Goal: Information Seeking & Learning: Learn about a topic

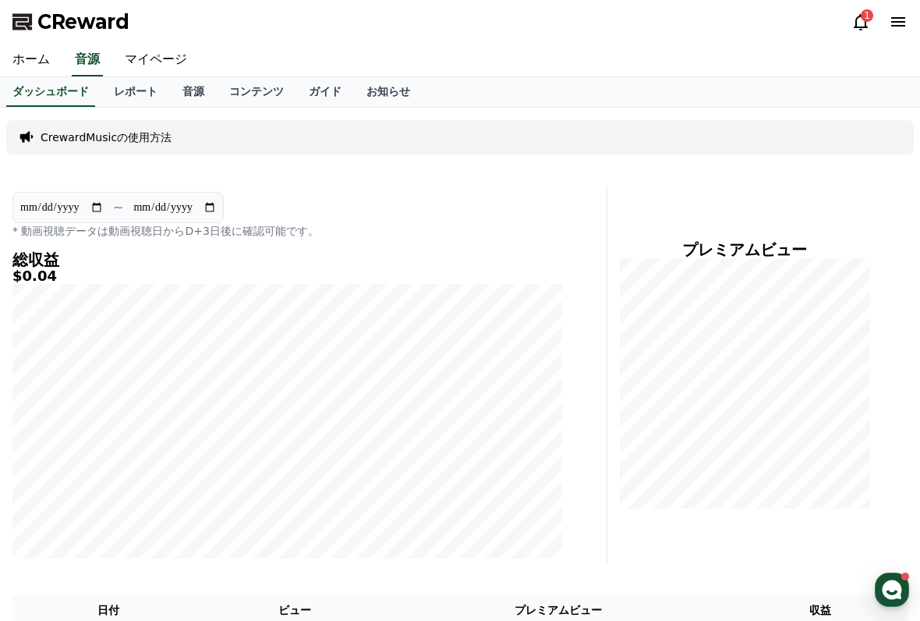
click at [83, 131] on p "CrewardMusicの使用方法" at bounding box center [106, 137] width 131 height 16
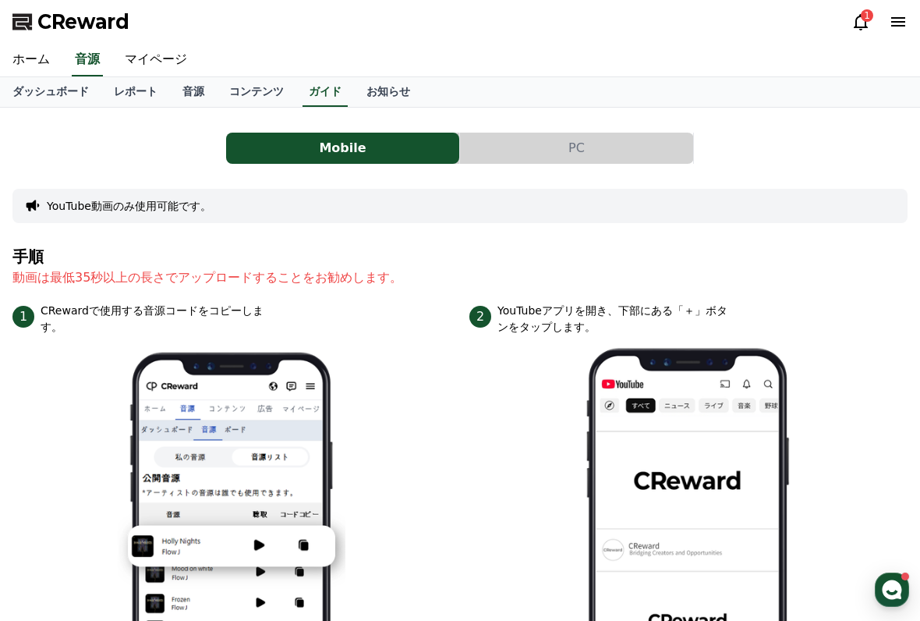
click at [32, 189] on div "YouTube動画のみ使用可能です。" at bounding box center [460, 206] width 896 height 34
click at [237, 87] on link "コンテンツ" at bounding box center [257, 92] width 80 height 30
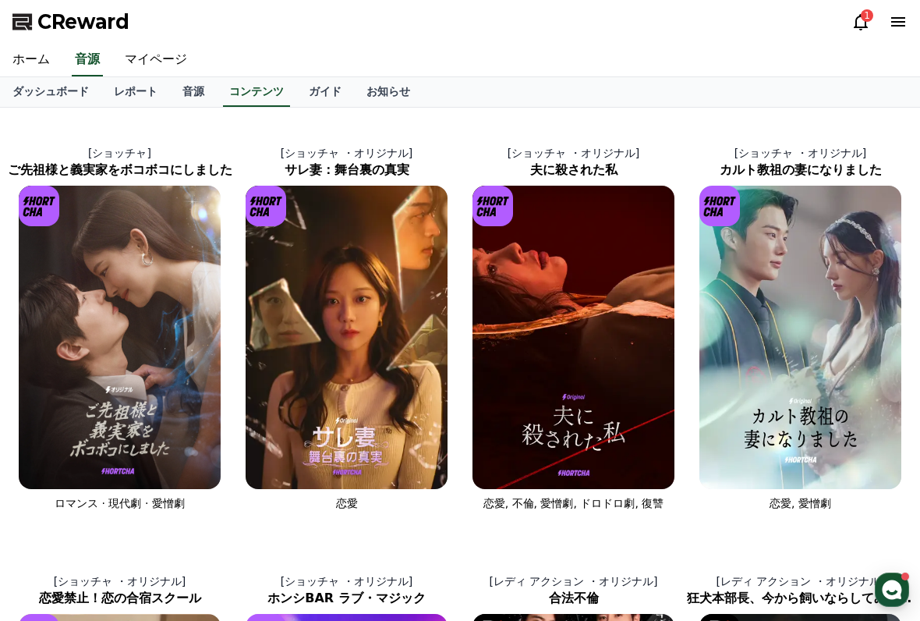
click at [185, 98] on link "音源" at bounding box center [193, 92] width 47 height 30
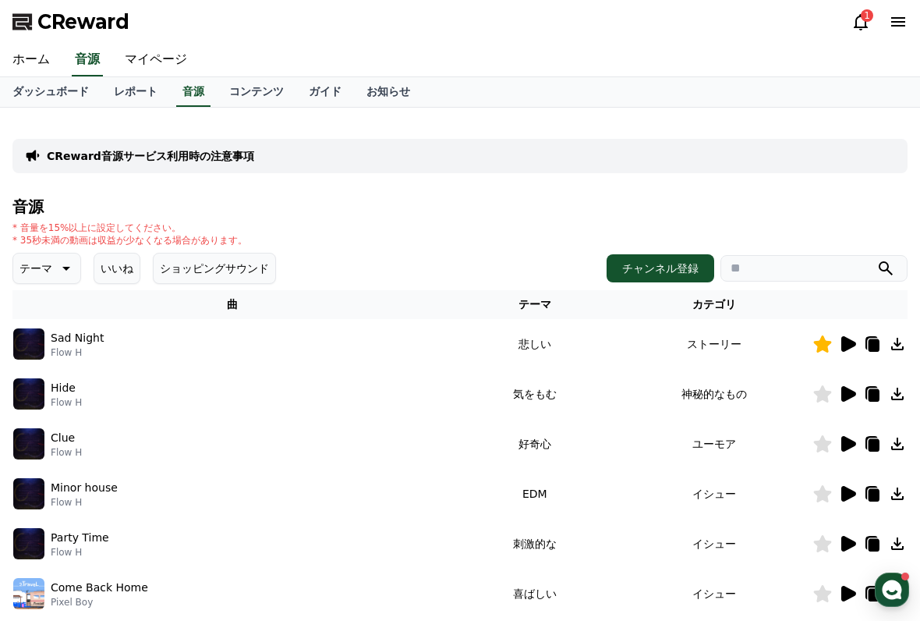
click at [128, 94] on link "レポート" at bounding box center [135, 92] width 69 height 30
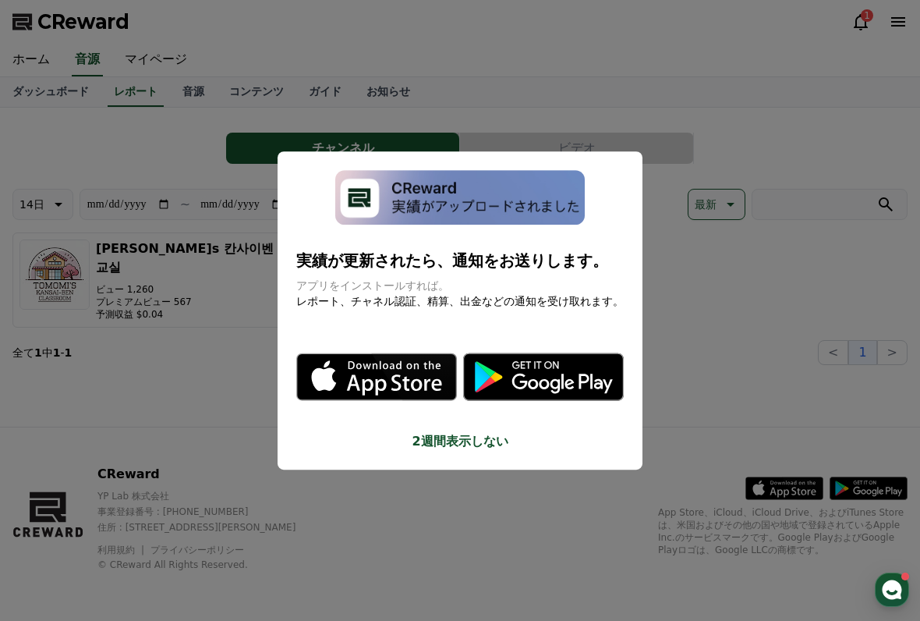
click at [222, 378] on button "close modal" at bounding box center [460, 310] width 920 height 621
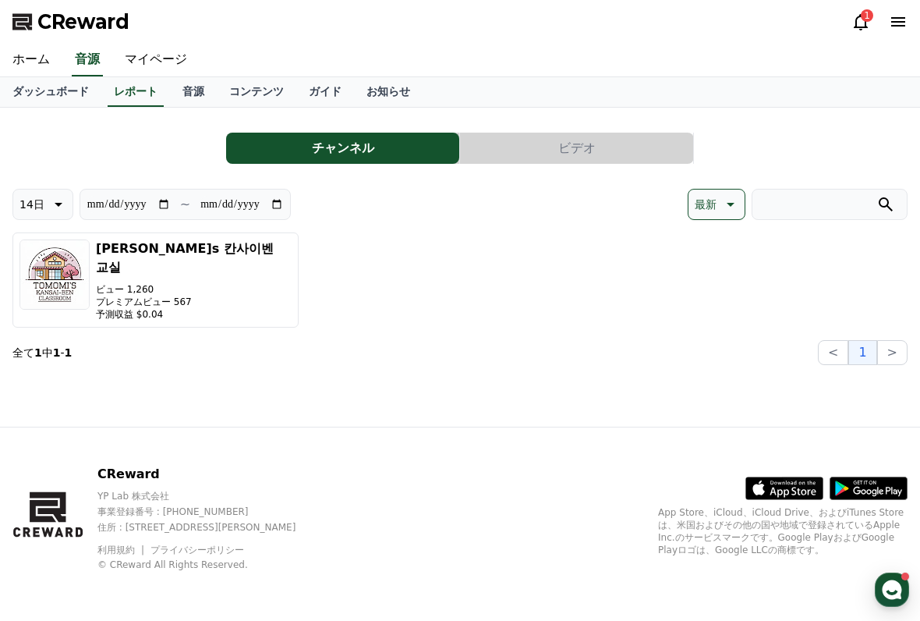
click at [41, 94] on link "ダッシュボード" at bounding box center [50, 92] width 101 height 30
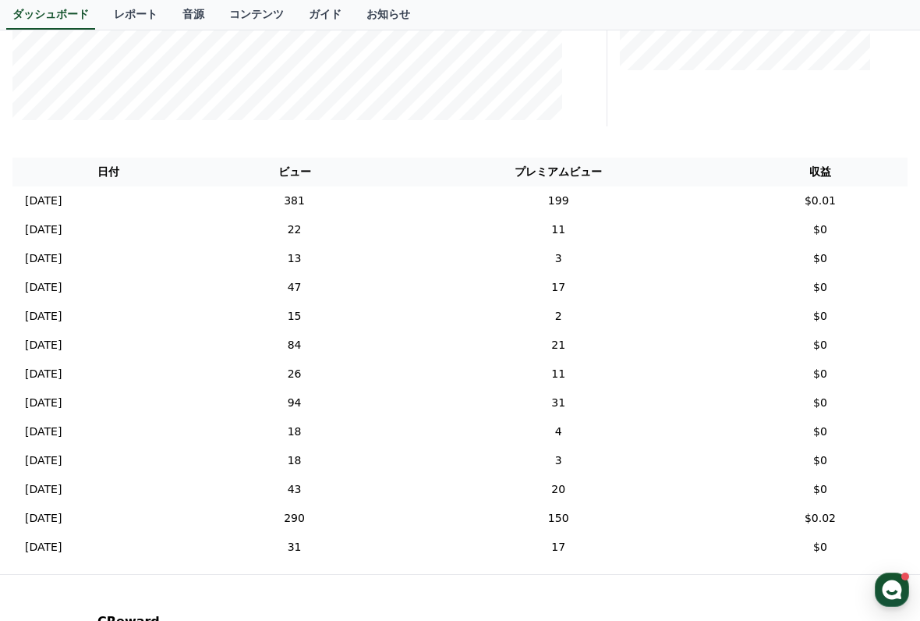
scroll to position [441, 0]
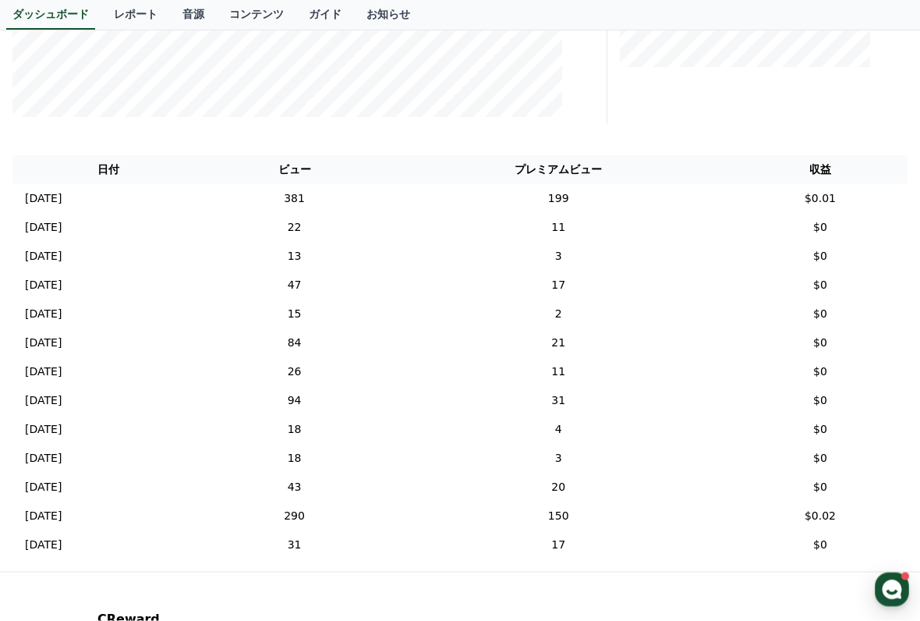
click at [179, 20] on link "音源" at bounding box center [193, 15] width 47 height 30
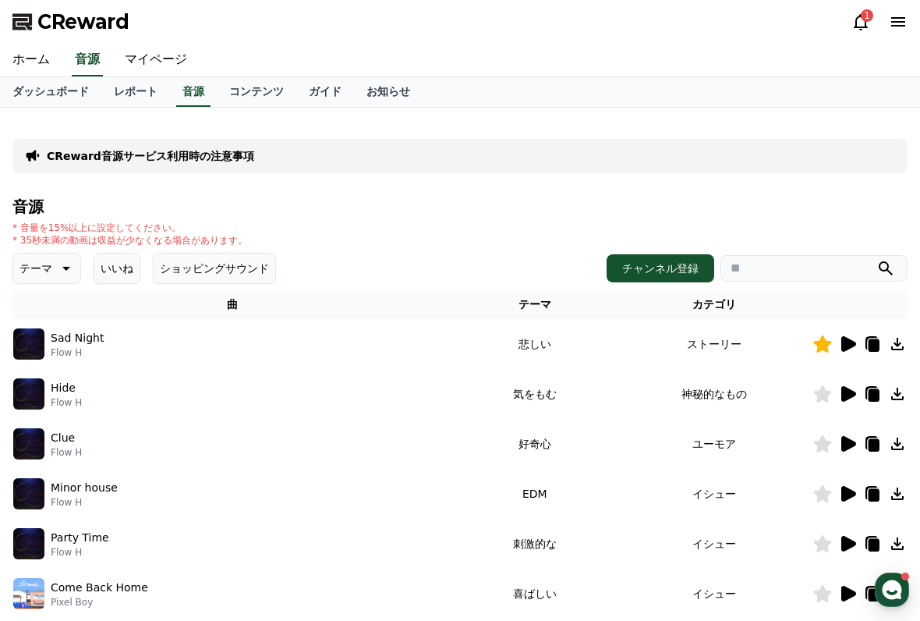
click at [849, 347] on icon at bounding box center [849, 344] width 15 height 16
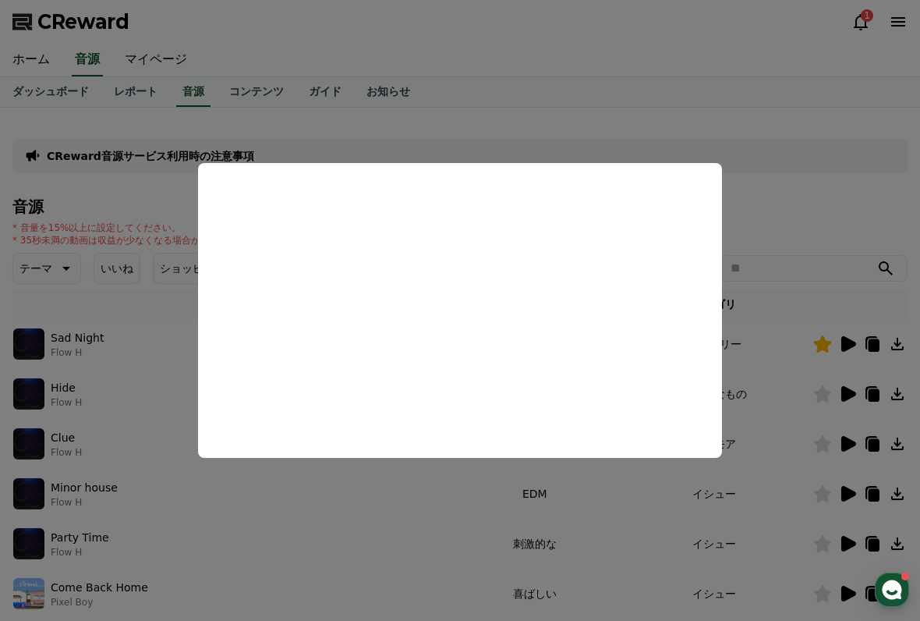
click at [816, 268] on button "close modal" at bounding box center [460, 310] width 920 height 621
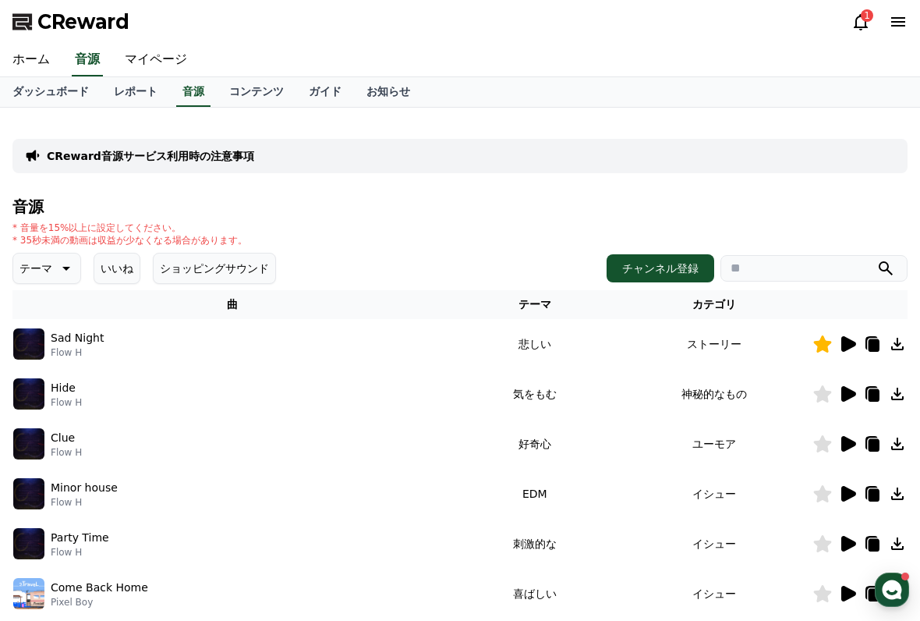
click at [844, 395] on icon at bounding box center [849, 394] width 15 height 16
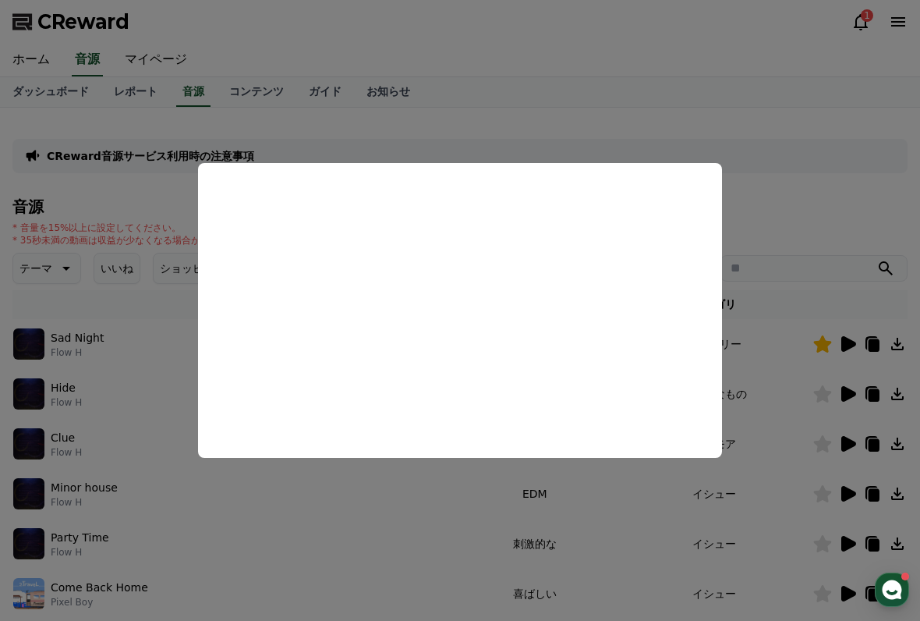
click at [822, 413] on button "close modal" at bounding box center [460, 310] width 920 height 621
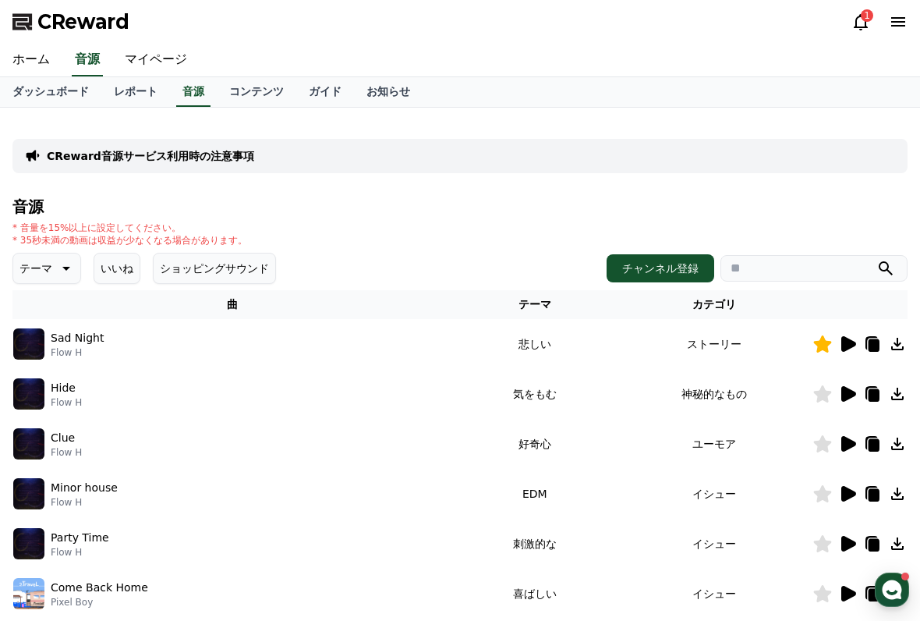
click at [778, 482] on td "イシュー" at bounding box center [715, 494] width 196 height 50
click at [43, 267] on p "テーマ" at bounding box center [36, 268] width 33 height 22
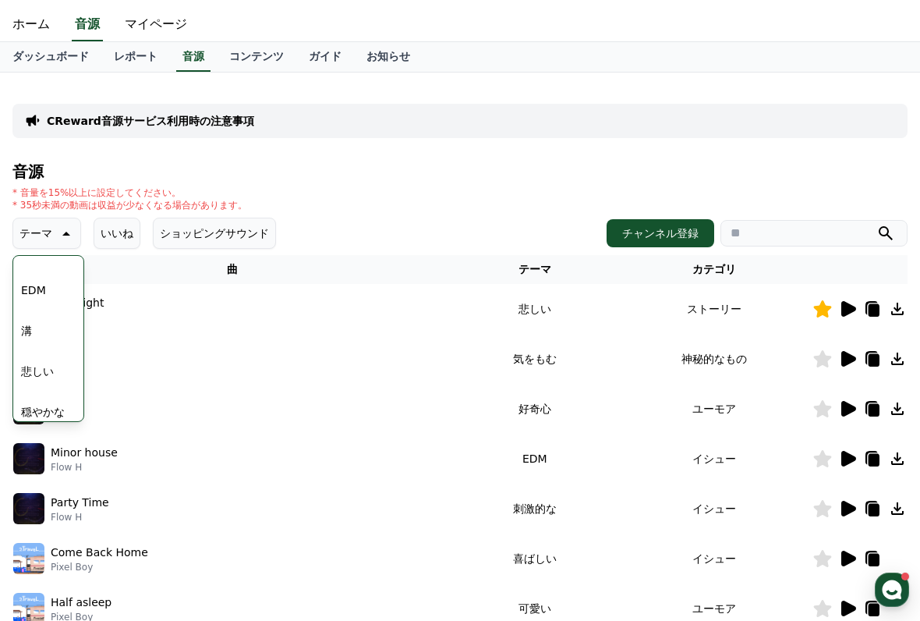
scroll to position [472, 0]
click at [40, 363] on button "悲しい" at bounding box center [37, 370] width 45 height 34
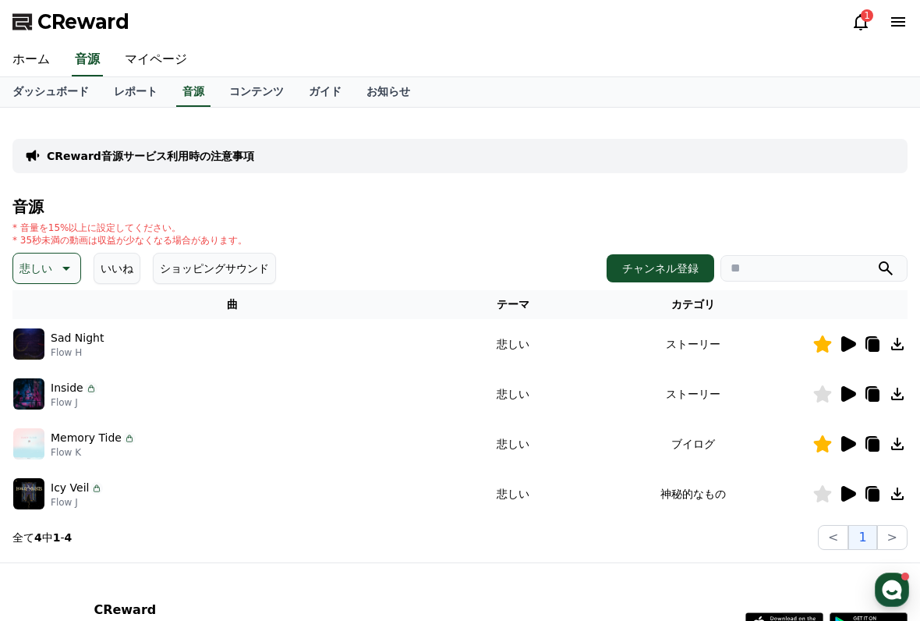
click at [845, 392] on icon at bounding box center [849, 394] width 15 height 16
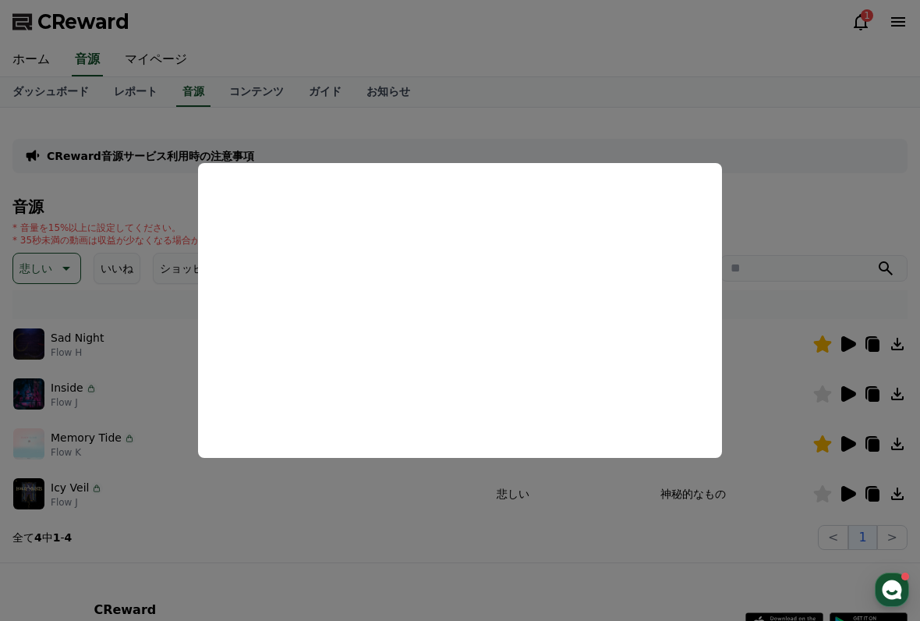
click at [530, 569] on button "close modal" at bounding box center [460, 310] width 920 height 621
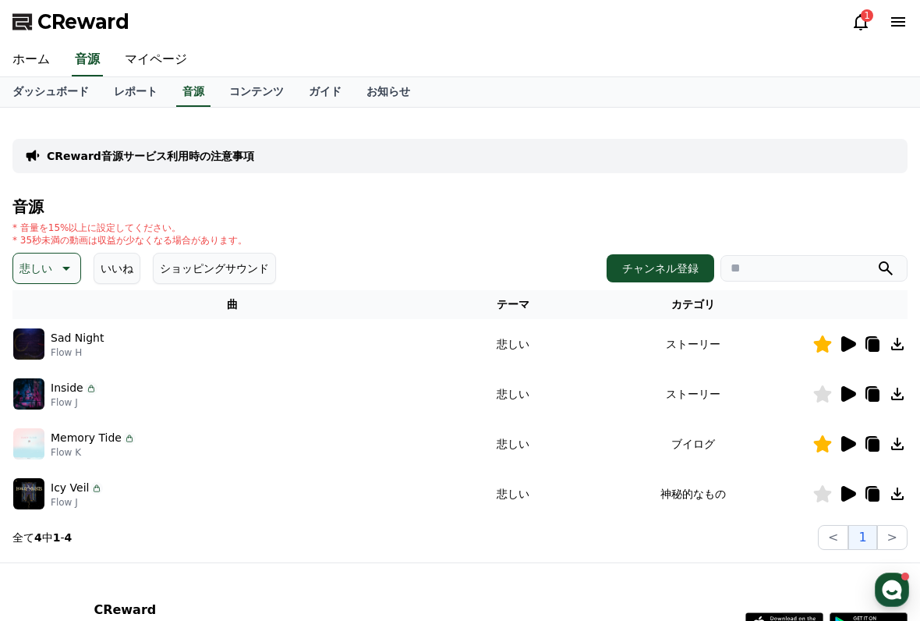
click at [781, 512] on td "神秘的なもの" at bounding box center [694, 494] width 238 height 50
click at [848, 497] on icon at bounding box center [849, 494] width 15 height 16
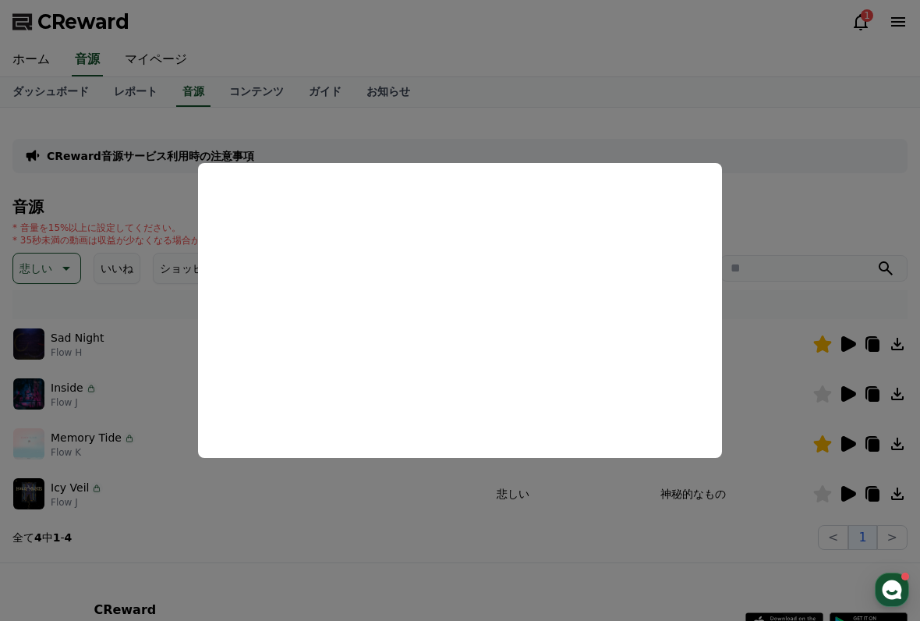
click at [633, 546] on button "close modal" at bounding box center [460, 310] width 920 height 621
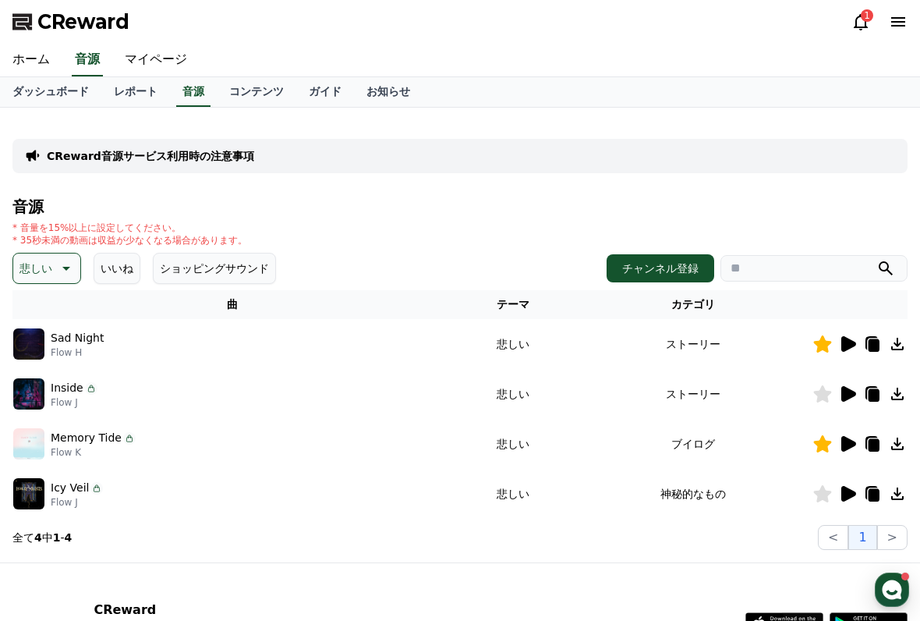
click at [649, 541] on section "全て 4 中 1 - 4 < 1 >" at bounding box center [460, 537] width 896 height 25
click at [56, 264] on icon at bounding box center [64, 268] width 19 height 19
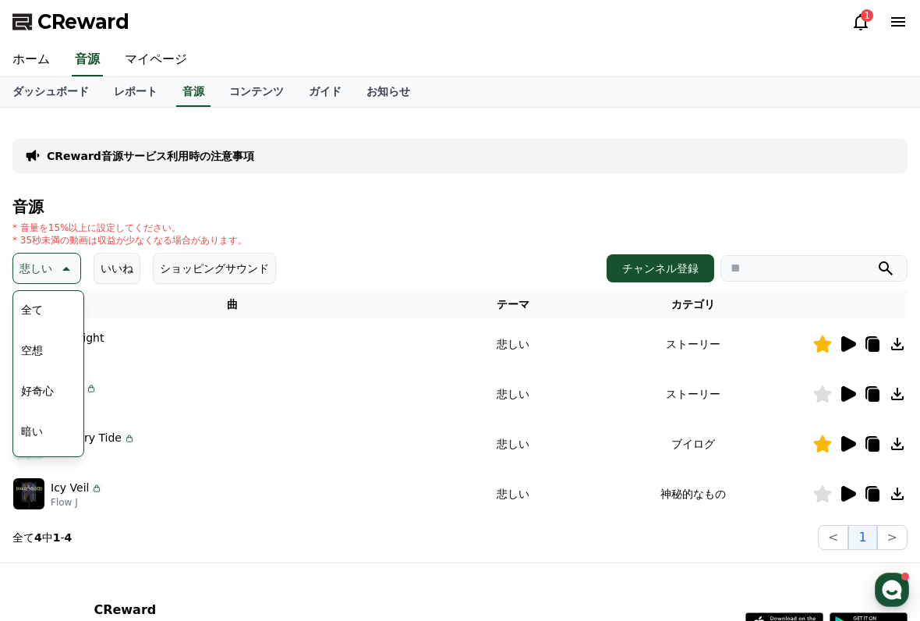
click at [30, 260] on p "悲しい" at bounding box center [36, 268] width 33 height 22
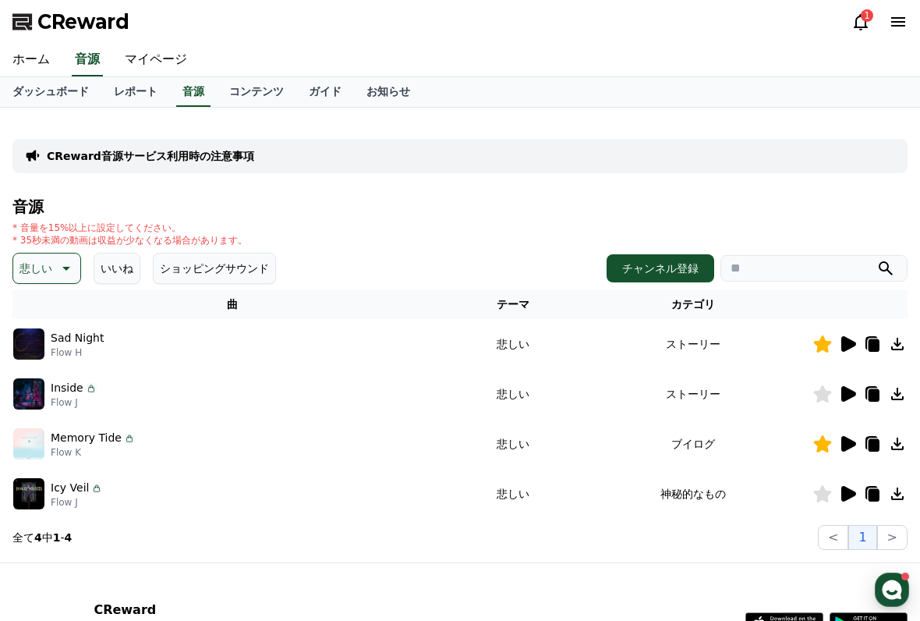
click at [30, 262] on p "悲しい" at bounding box center [36, 268] width 33 height 22
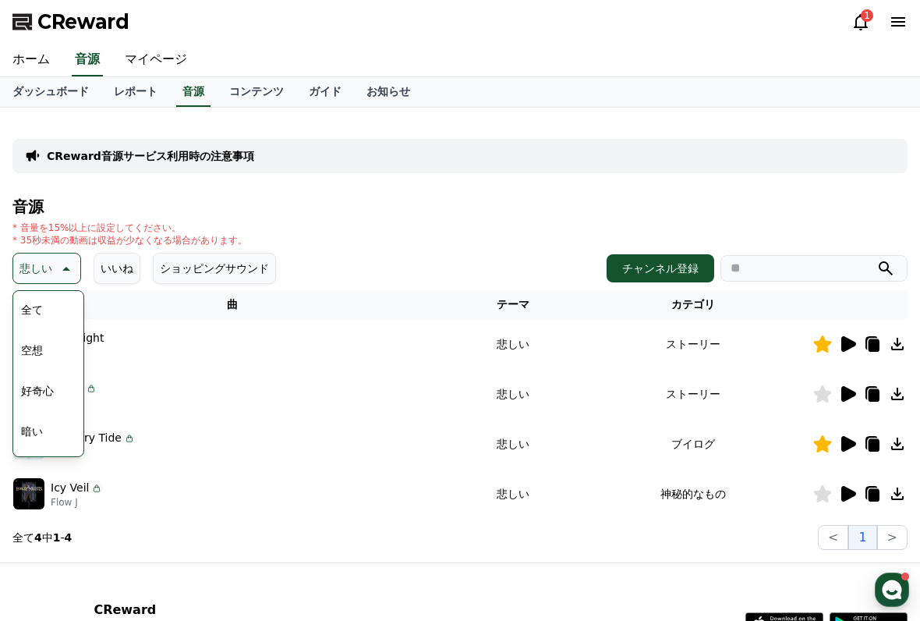
click at [36, 308] on button "全て" at bounding box center [32, 310] width 34 height 34
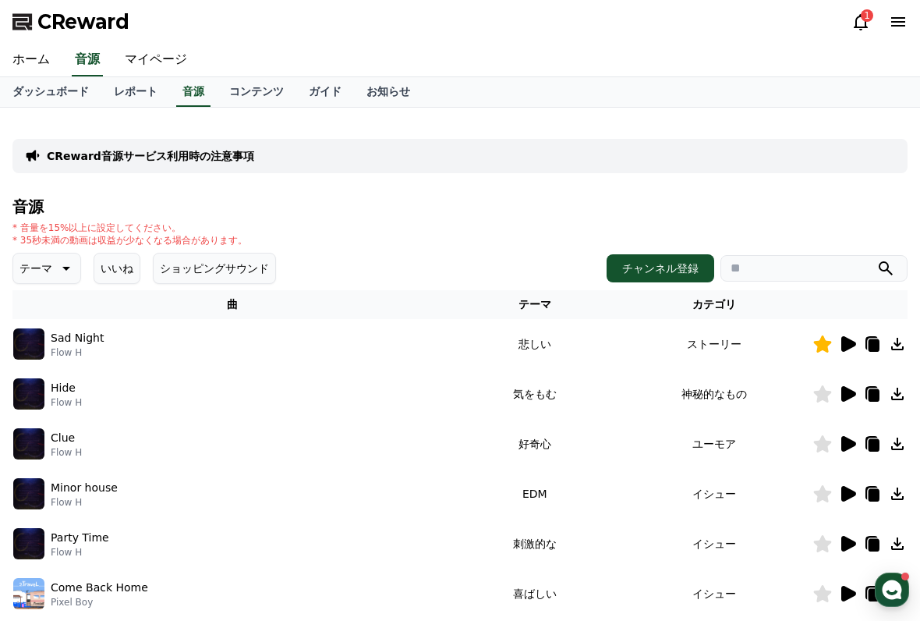
click at [825, 275] on input "search" at bounding box center [814, 268] width 187 height 27
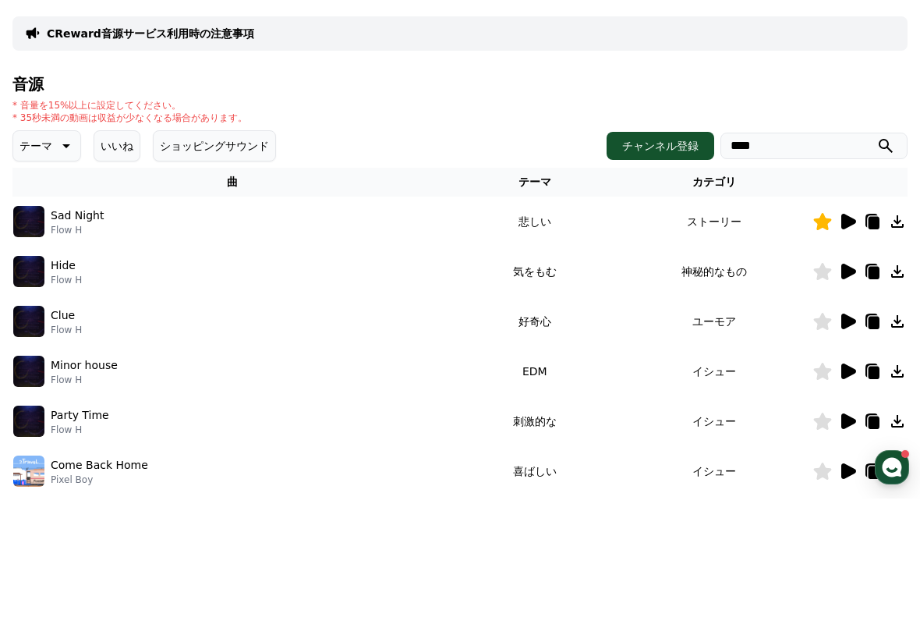
click at [886, 259] on button "submit" at bounding box center [886, 268] width 19 height 19
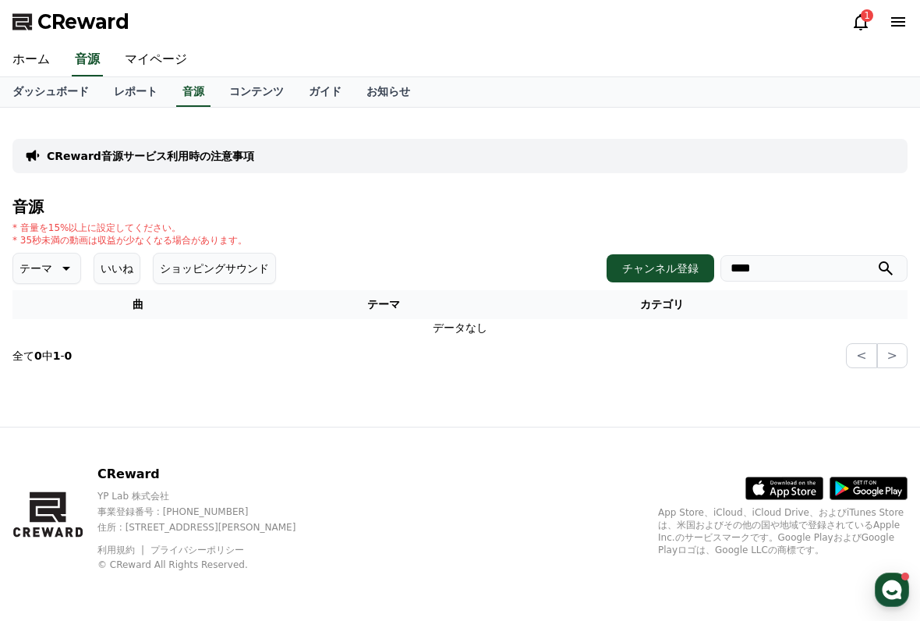
click at [808, 199] on h4 "音源" at bounding box center [460, 206] width 896 height 17
click at [837, 273] on input "****" at bounding box center [814, 268] width 187 height 27
type input "*"
click at [842, 218] on div "音源 * 音量を15%以上に設定してください。 * 35秒未満の動画は収益が少なくなる場合があります。 テーマ いいね ショッピングサウンド チャンネル登録 …" at bounding box center [460, 283] width 896 height 170
click at [881, 271] on icon "submit" at bounding box center [886, 268] width 14 height 14
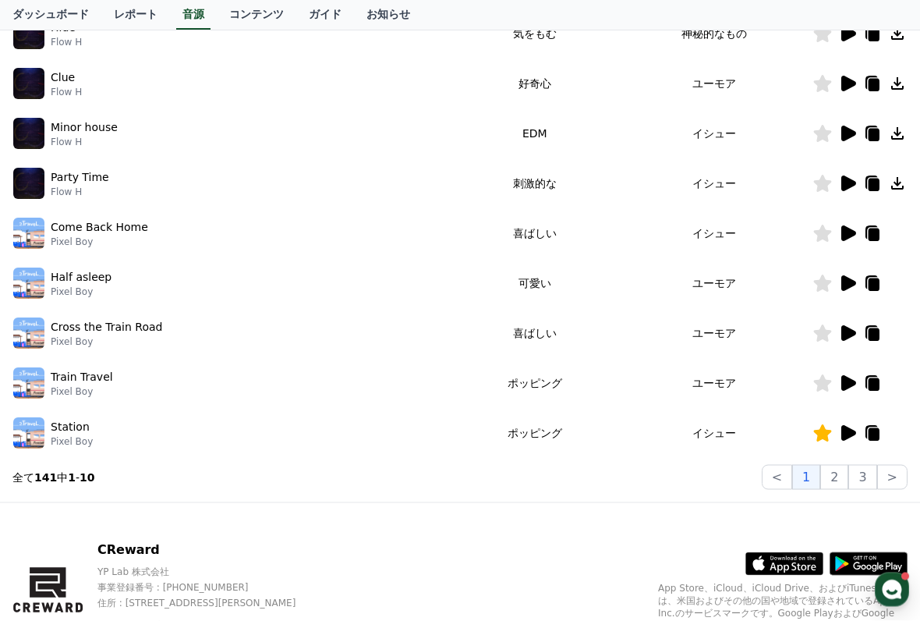
click at [837, 469] on button "2" at bounding box center [835, 477] width 28 height 25
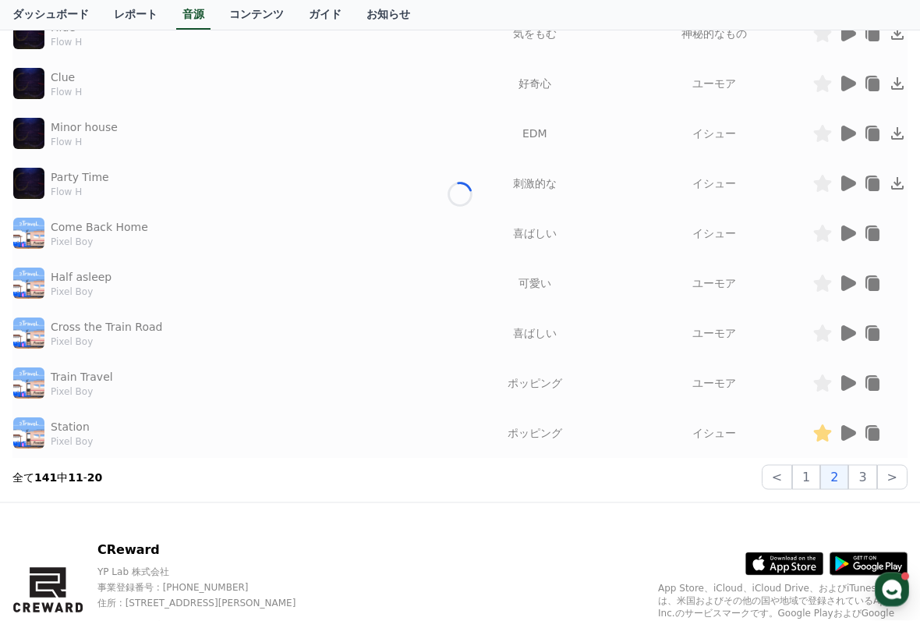
scroll to position [360, 0]
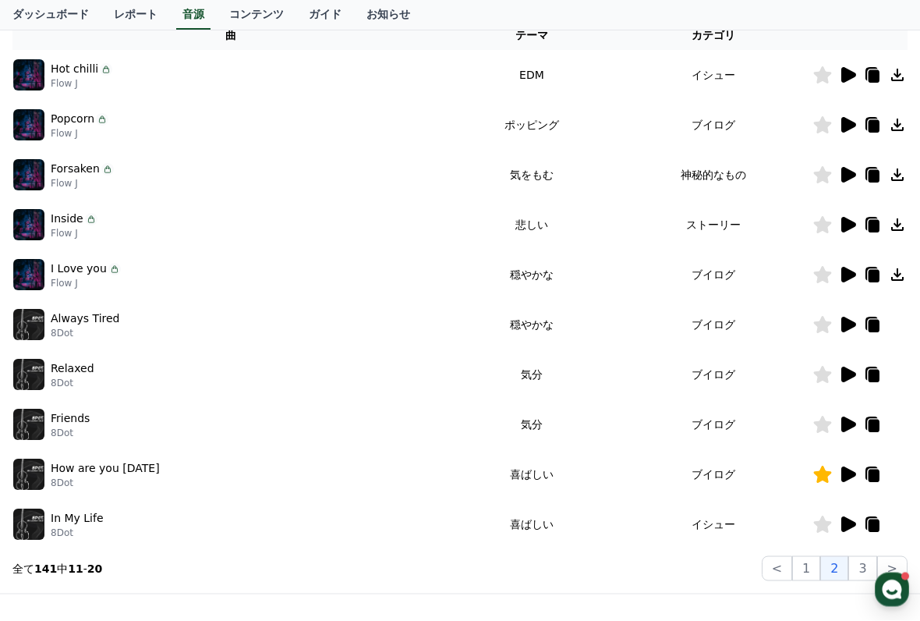
click at [839, 371] on icon at bounding box center [848, 375] width 19 height 19
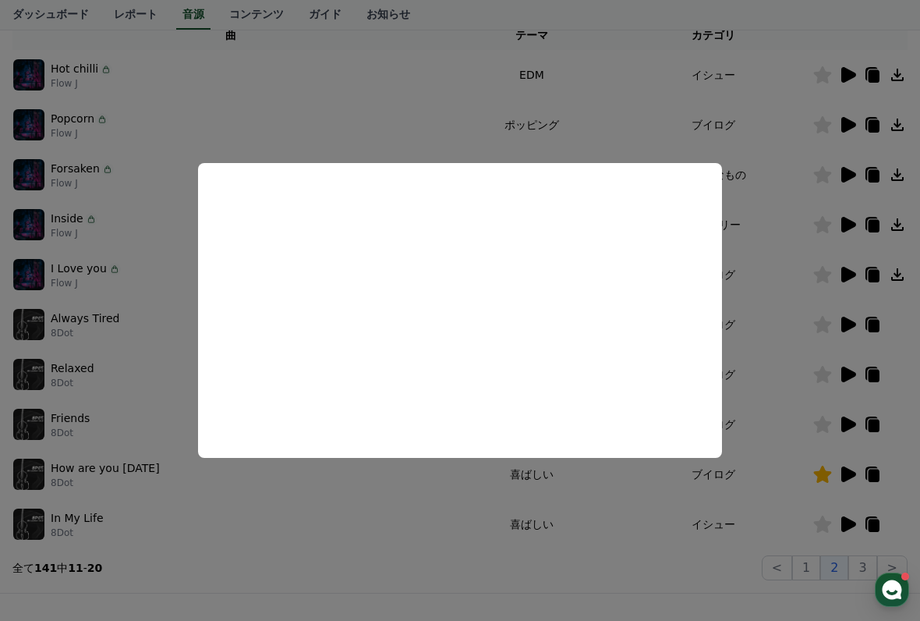
click at [714, 570] on button "close modal" at bounding box center [460, 310] width 920 height 621
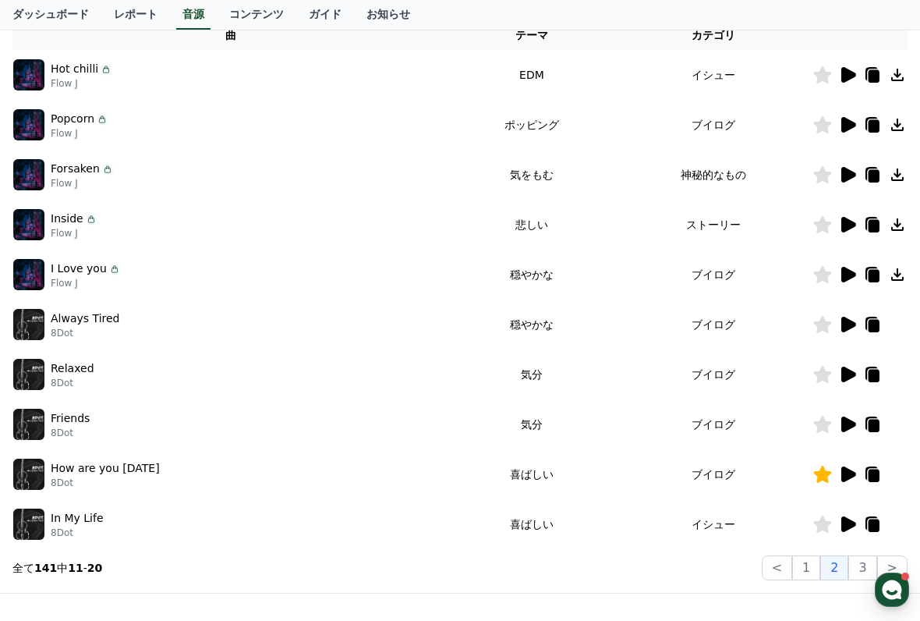
click at [848, 425] on icon at bounding box center [849, 425] width 15 height 16
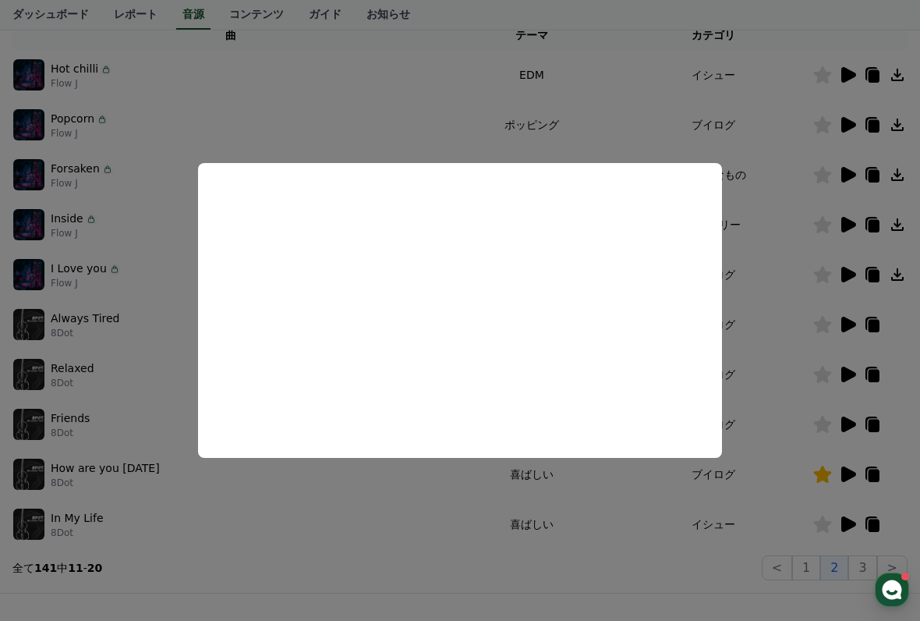
click at [317, 545] on button "close modal" at bounding box center [460, 310] width 920 height 621
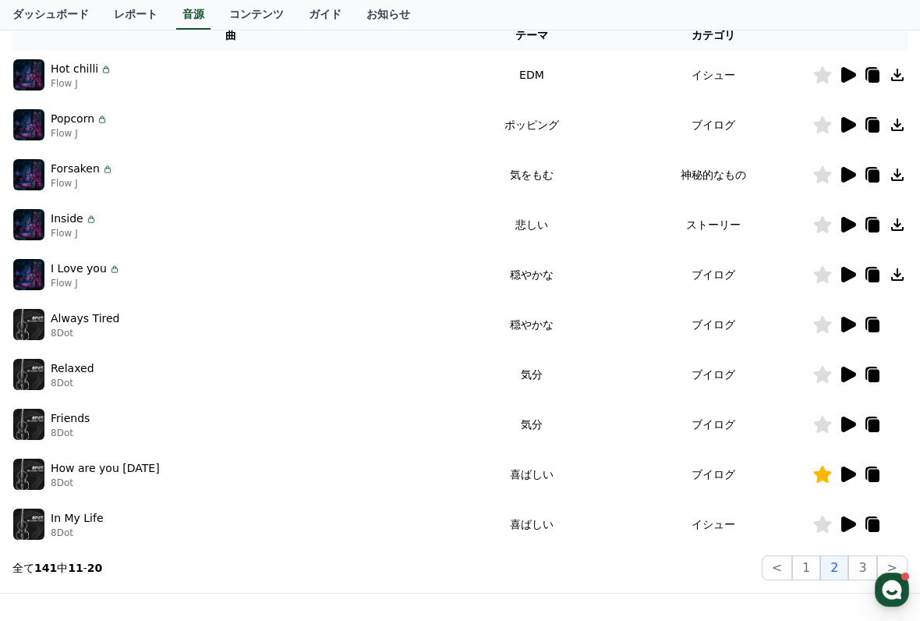
click at [307, 534] on div "In My Life 8Dot" at bounding box center [230, 524] width 435 height 31
click at [850, 324] on icon at bounding box center [849, 325] width 15 height 16
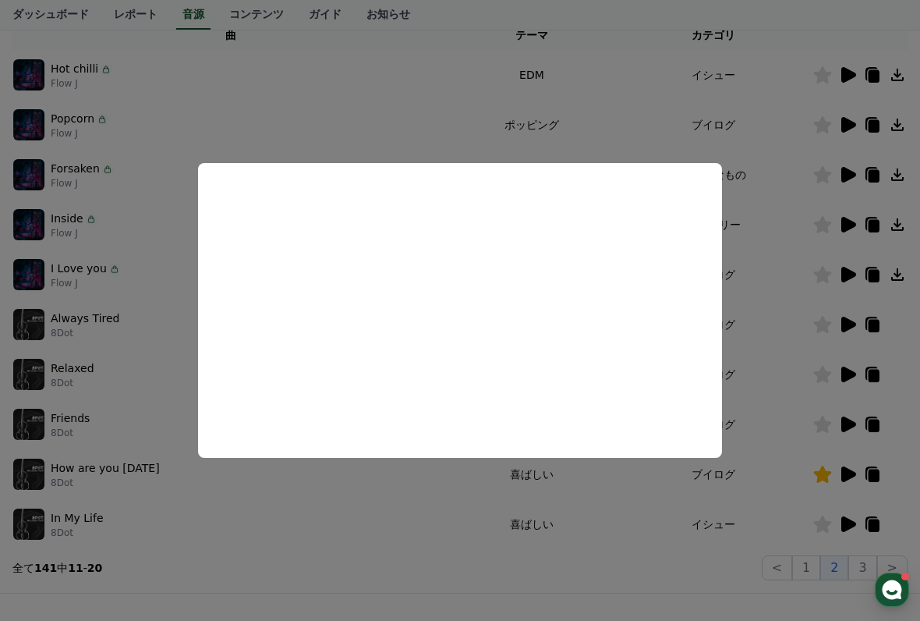
click at [263, 583] on button "close modal" at bounding box center [460, 310] width 920 height 621
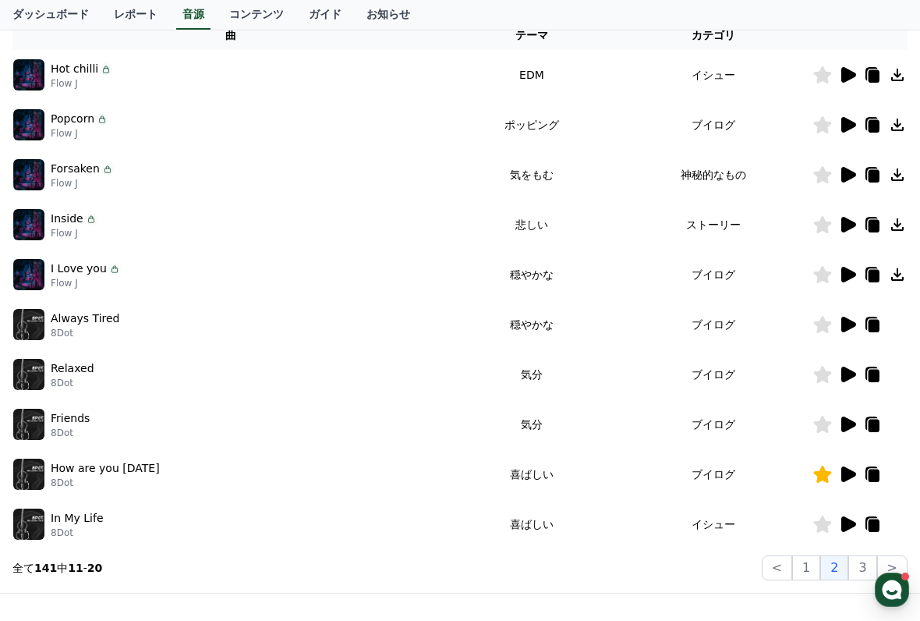
click at [846, 320] on icon at bounding box center [849, 325] width 15 height 16
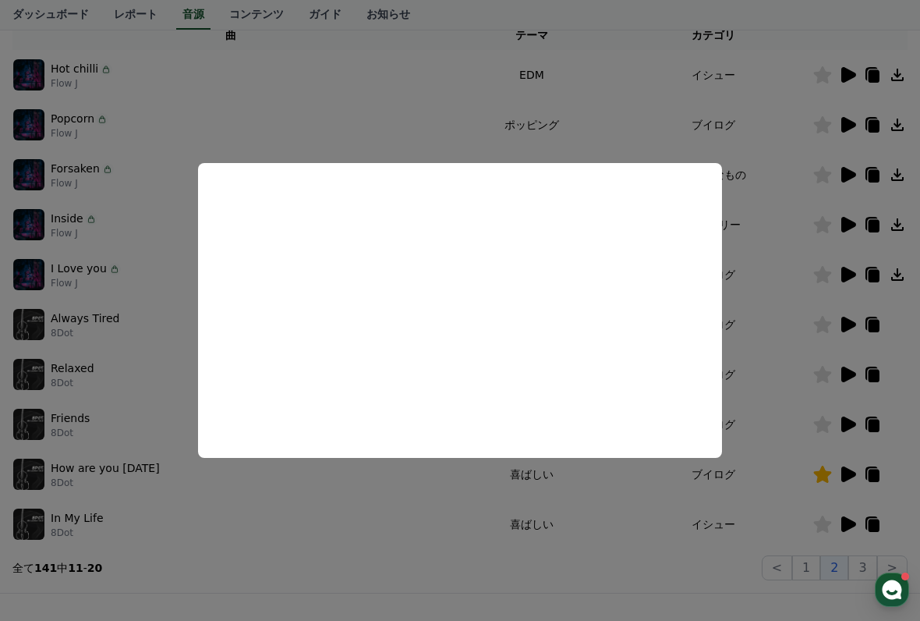
click at [269, 588] on button "close modal" at bounding box center [460, 310] width 920 height 621
click at [824, 325] on icon at bounding box center [823, 324] width 18 height 17
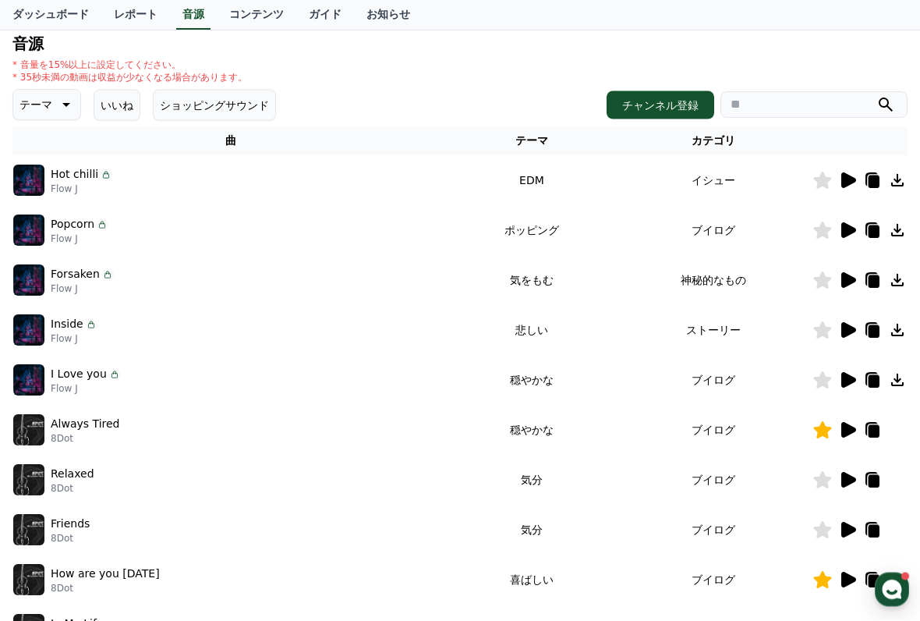
scroll to position [165, 0]
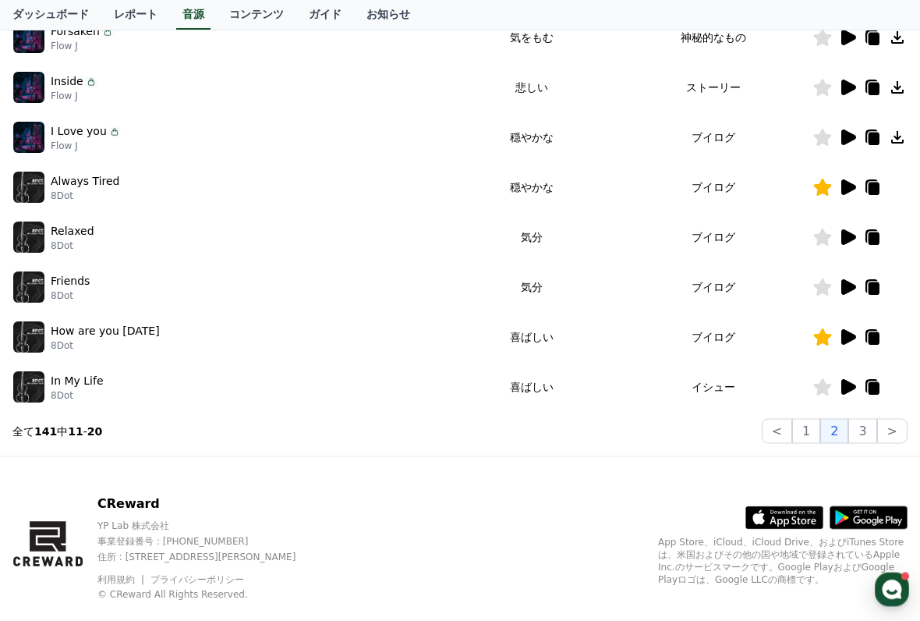
click at [871, 436] on button "3" at bounding box center [863, 431] width 28 height 25
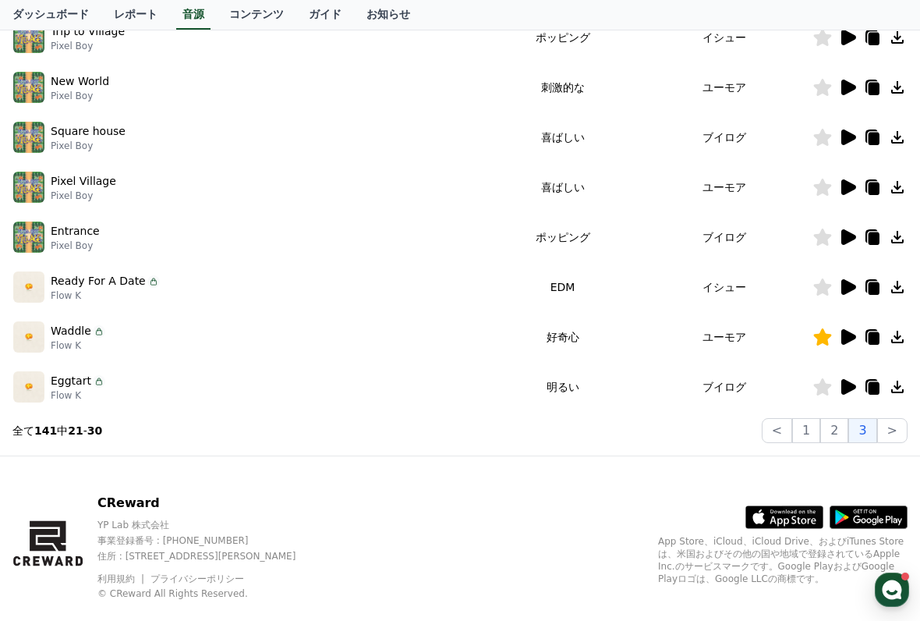
click at [848, 287] on icon at bounding box center [849, 287] width 15 height 16
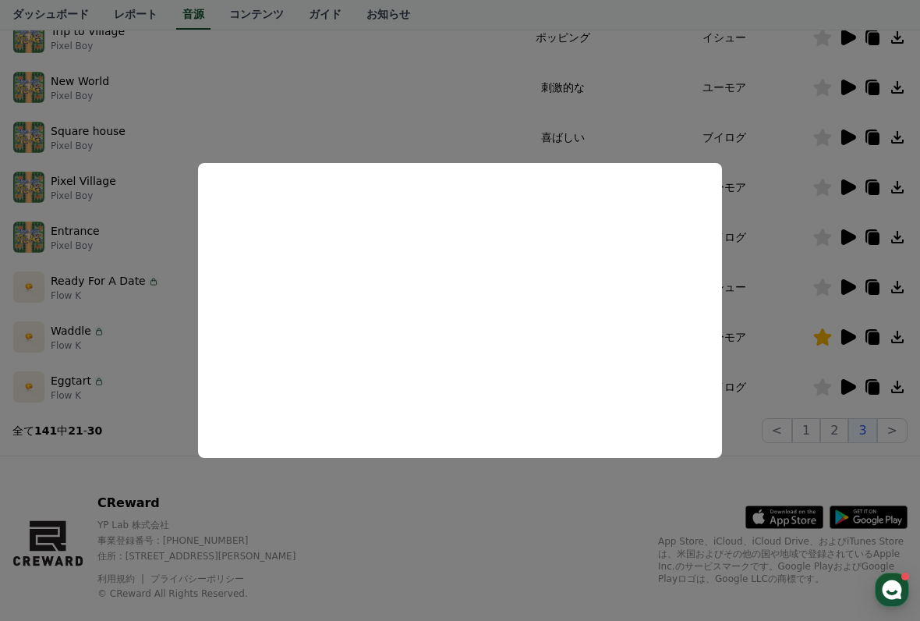
click at [822, 317] on button "close modal" at bounding box center [460, 310] width 920 height 621
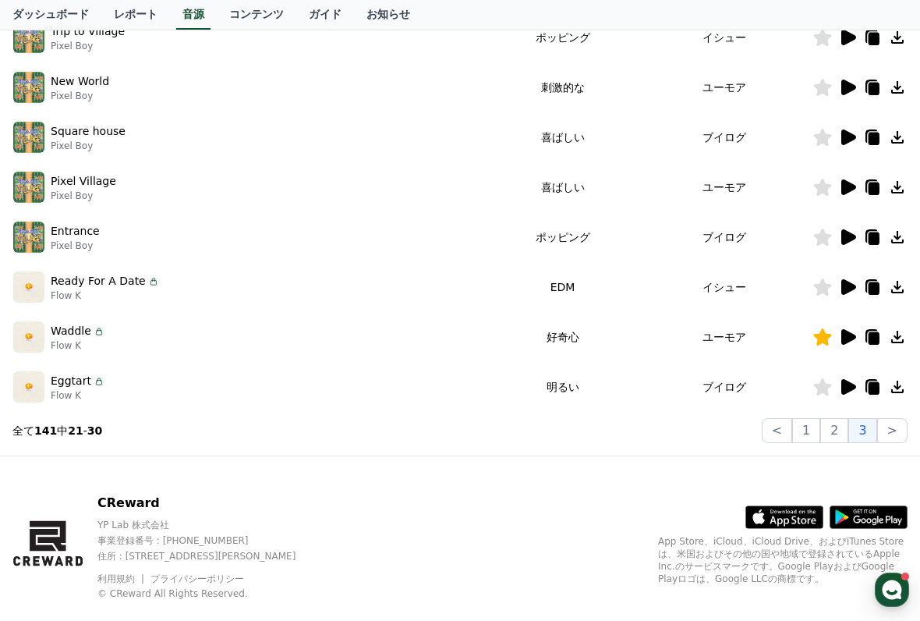
click at [846, 387] on icon at bounding box center [849, 387] width 15 height 16
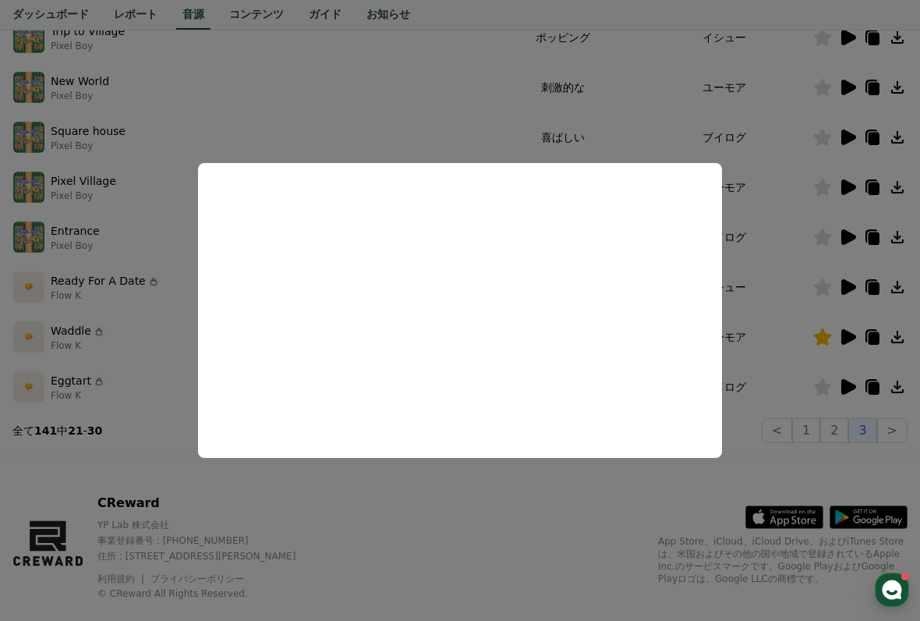
click at [333, 499] on button "close modal" at bounding box center [460, 310] width 920 height 621
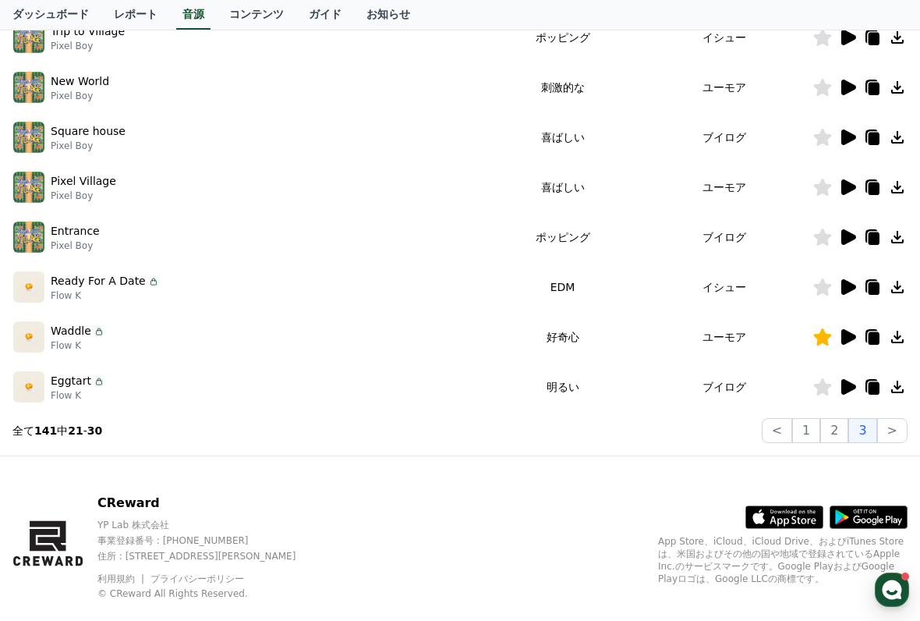
click at [828, 386] on icon at bounding box center [823, 386] width 18 height 17
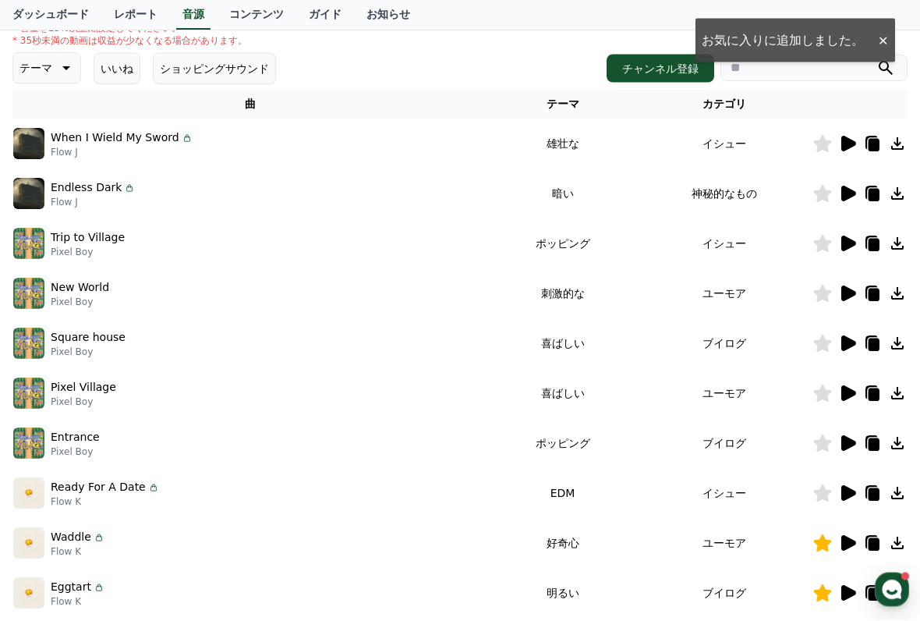
scroll to position [199, 0]
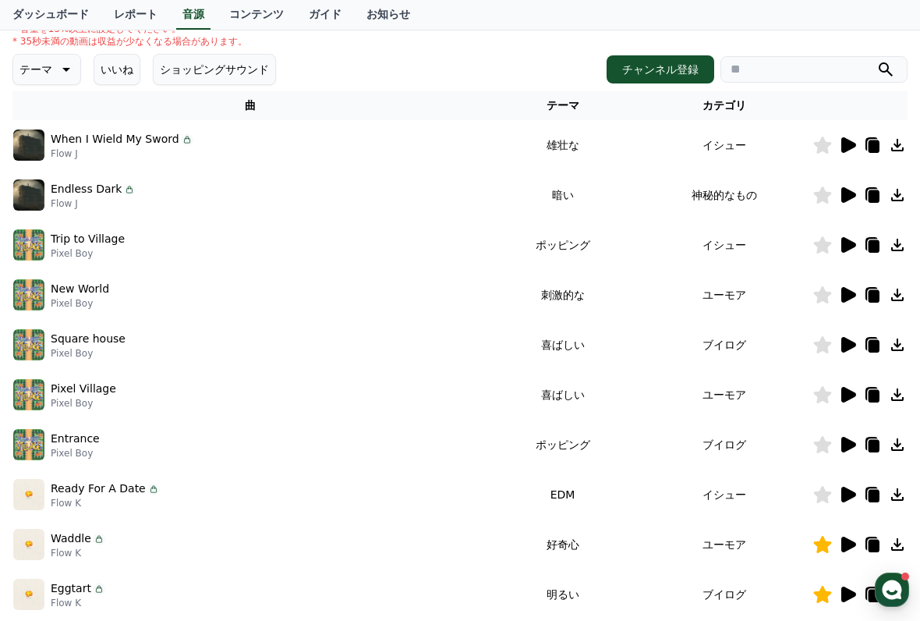
click at [850, 347] on icon at bounding box center [849, 345] width 15 height 16
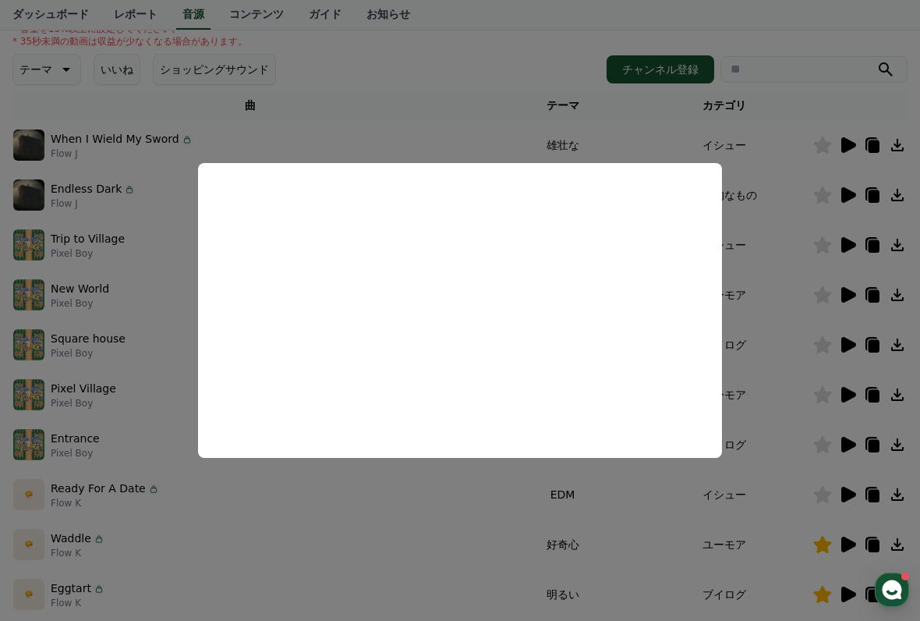
click at [784, 405] on button "close modal" at bounding box center [460, 310] width 920 height 621
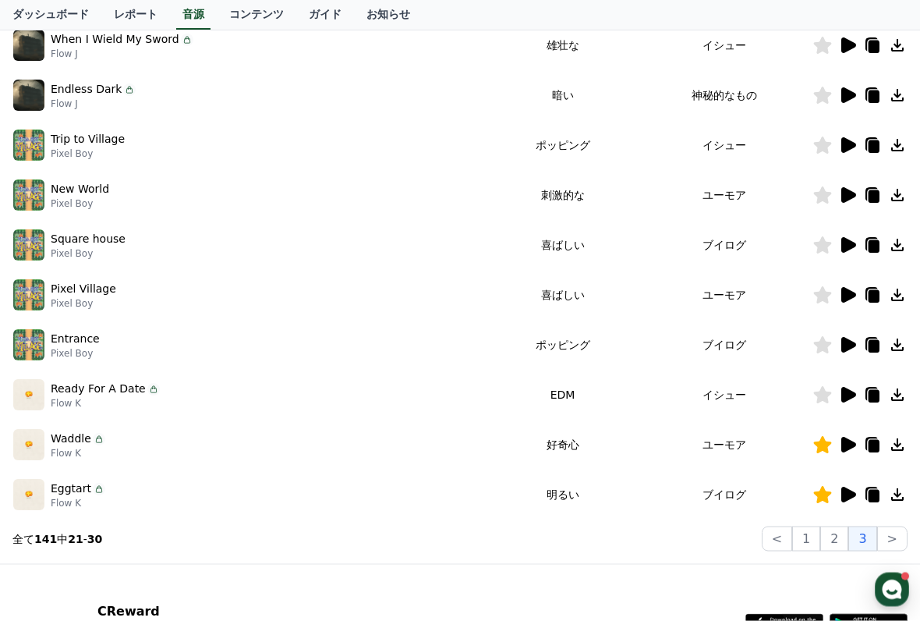
scroll to position [435, 0]
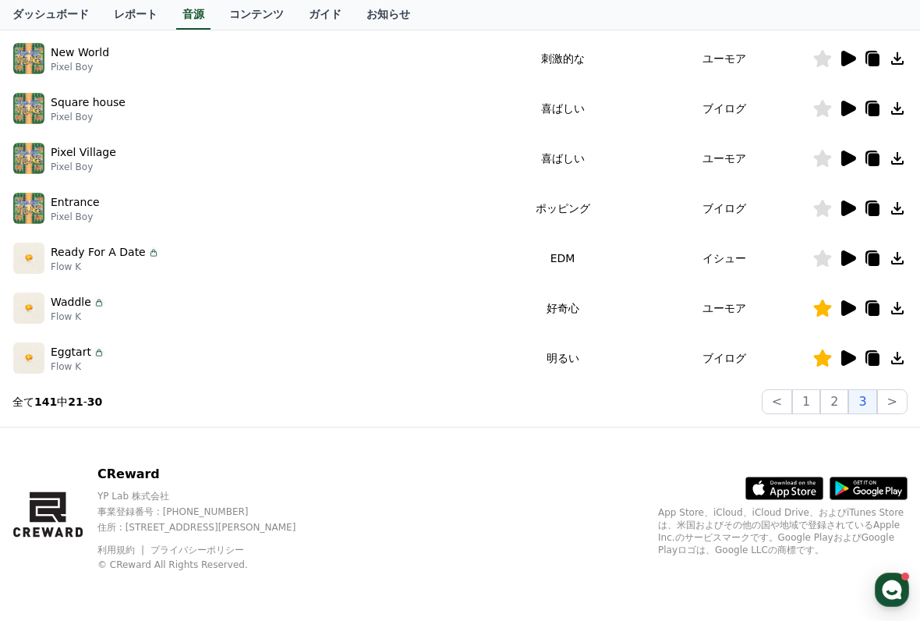
click at [891, 400] on button ">" at bounding box center [893, 401] width 30 height 25
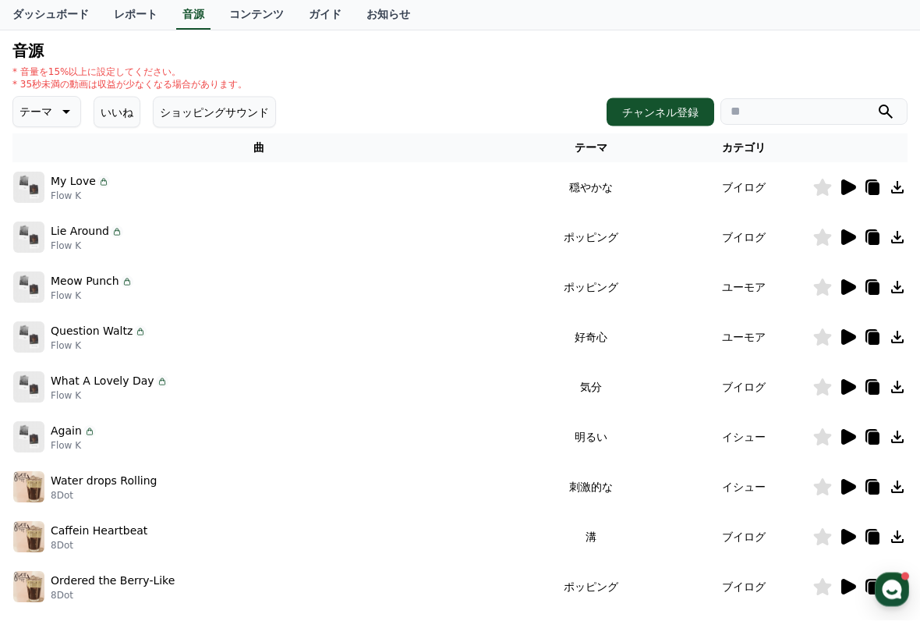
scroll to position [141, 0]
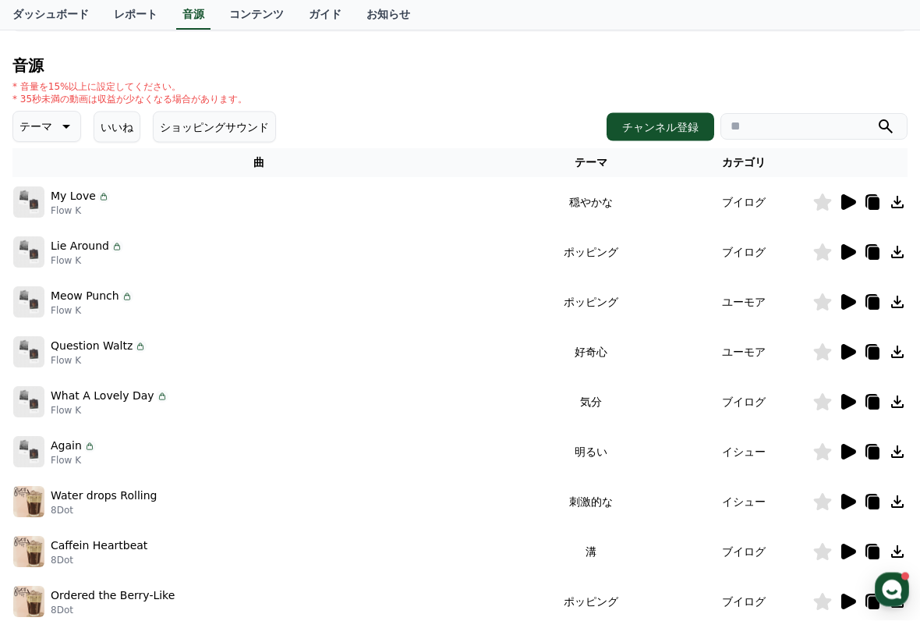
click at [848, 207] on icon at bounding box center [849, 203] width 15 height 16
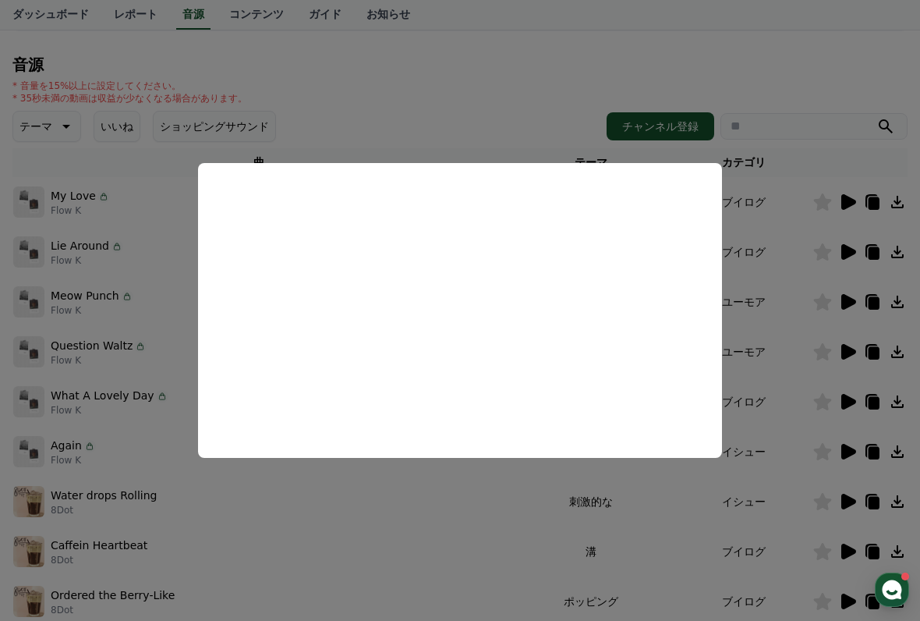
click at [819, 204] on button "close modal" at bounding box center [460, 310] width 920 height 621
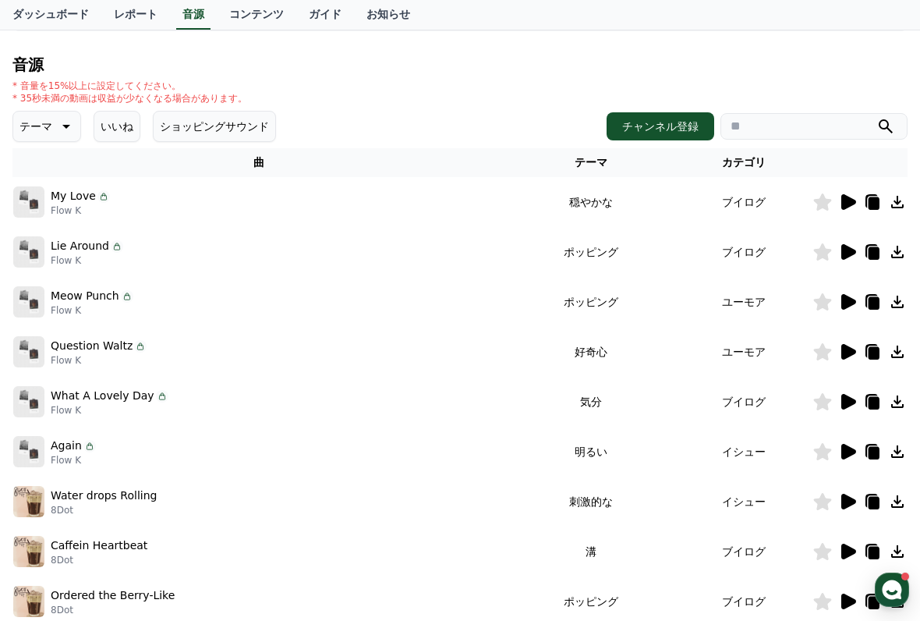
click at [818, 202] on icon at bounding box center [823, 201] width 18 height 17
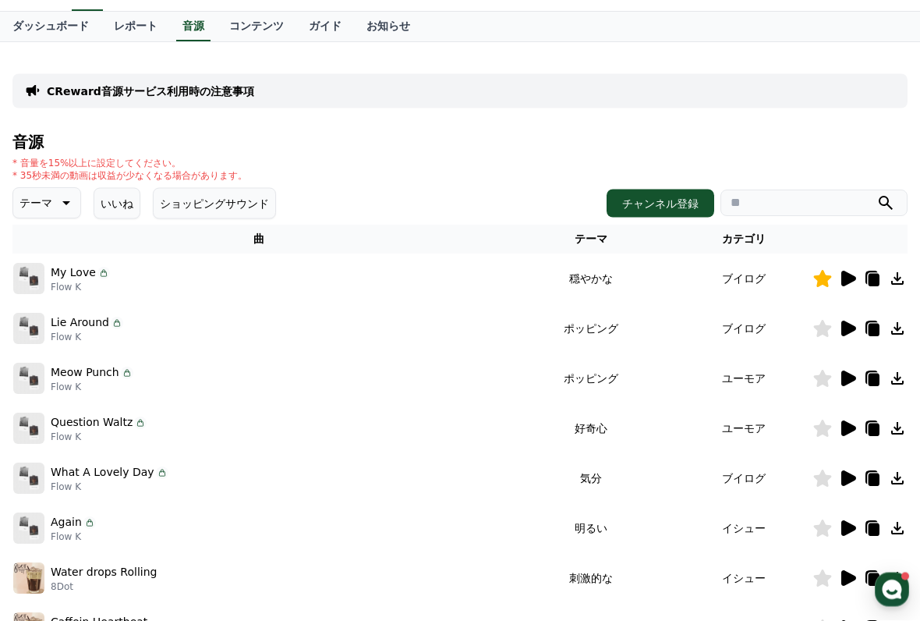
scroll to position [0, 0]
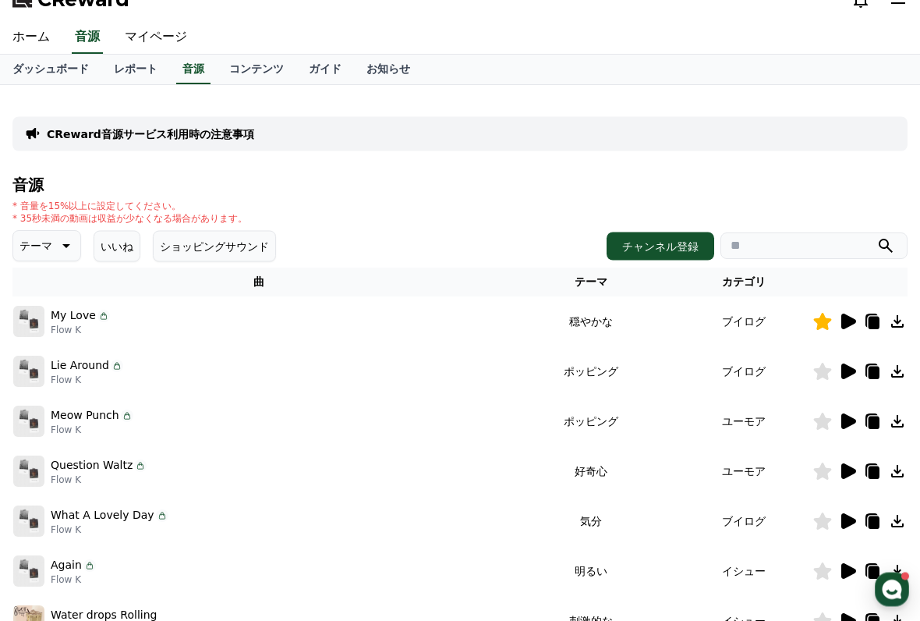
click at [42, 250] on p "テーマ" at bounding box center [36, 247] width 33 height 22
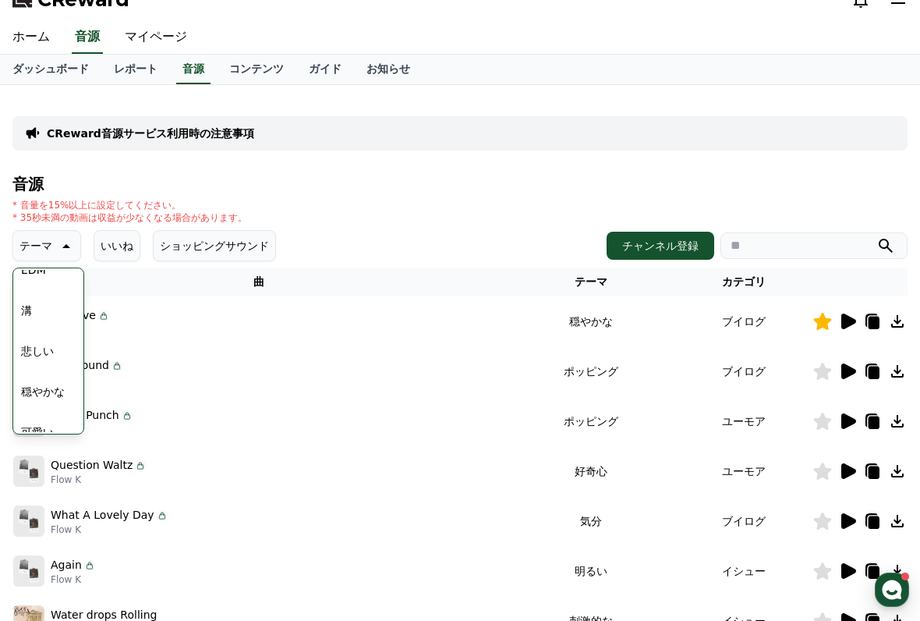
scroll to position [512, 0]
click at [51, 390] on button "穏やかな" at bounding box center [43, 384] width 56 height 34
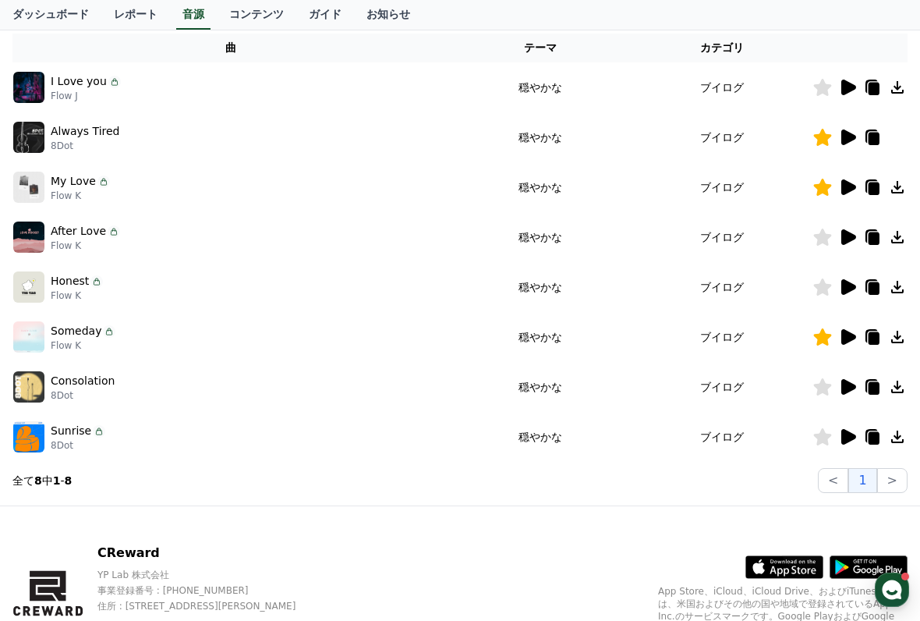
scroll to position [256, 0]
click at [847, 286] on icon at bounding box center [849, 288] width 15 height 16
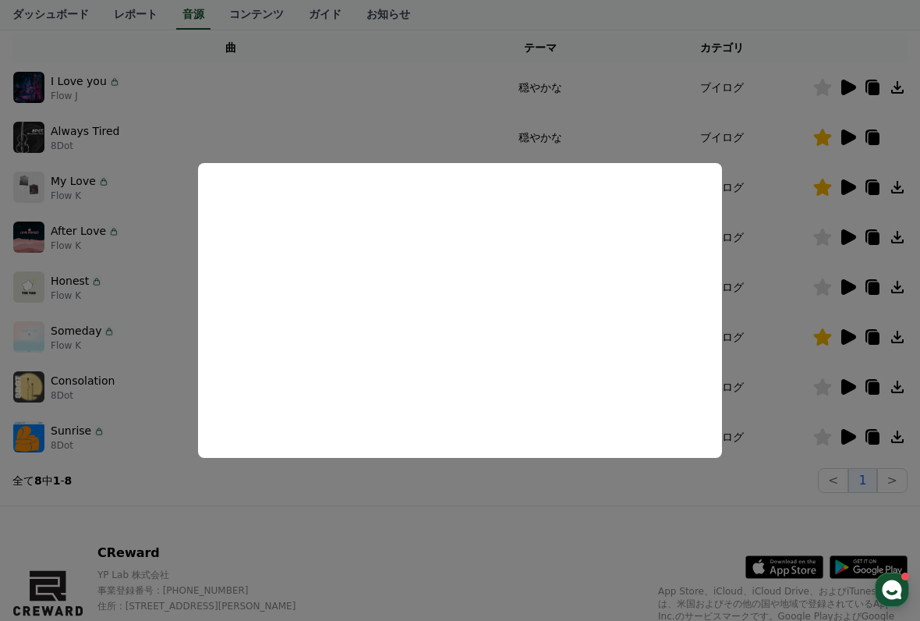
click at [357, 515] on button "close modal" at bounding box center [460, 310] width 920 height 621
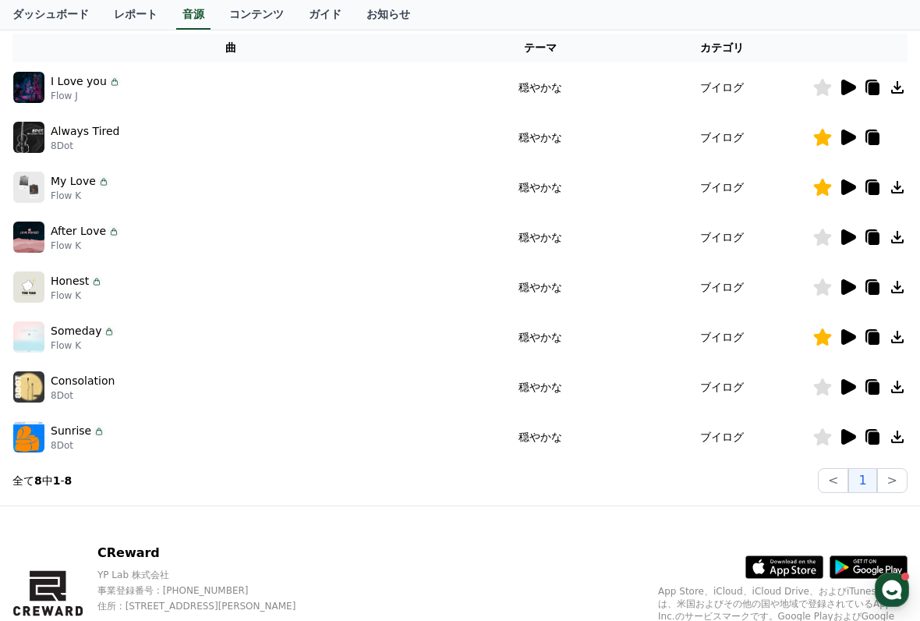
click at [822, 286] on icon at bounding box center [823, 286] width 18 height 17
click at [849, 389] on icon at bounding box center [849, 387] width 15 height 16
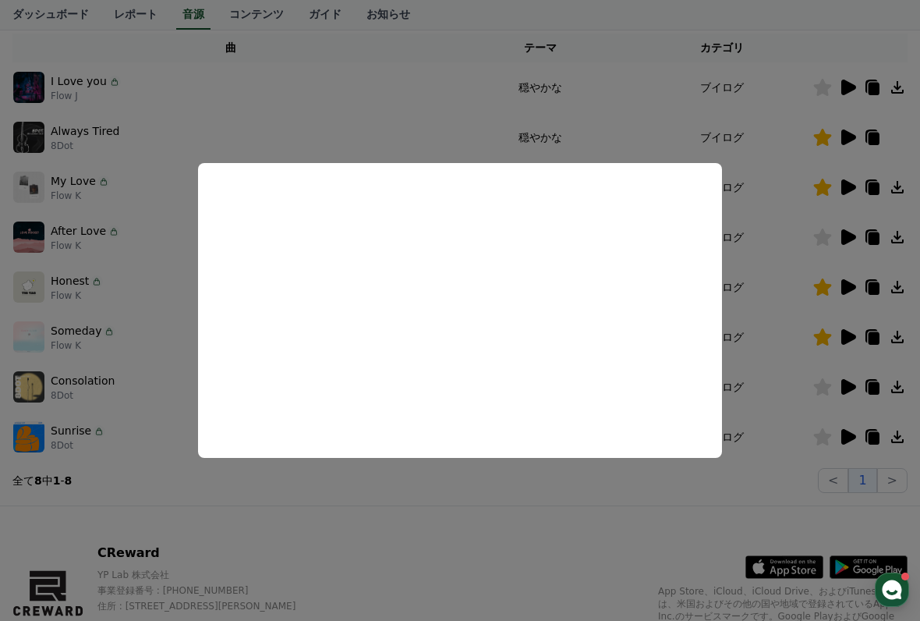
click at [341, 511] on button "close modal" at bounding box center [460, 310] width 920 height 621
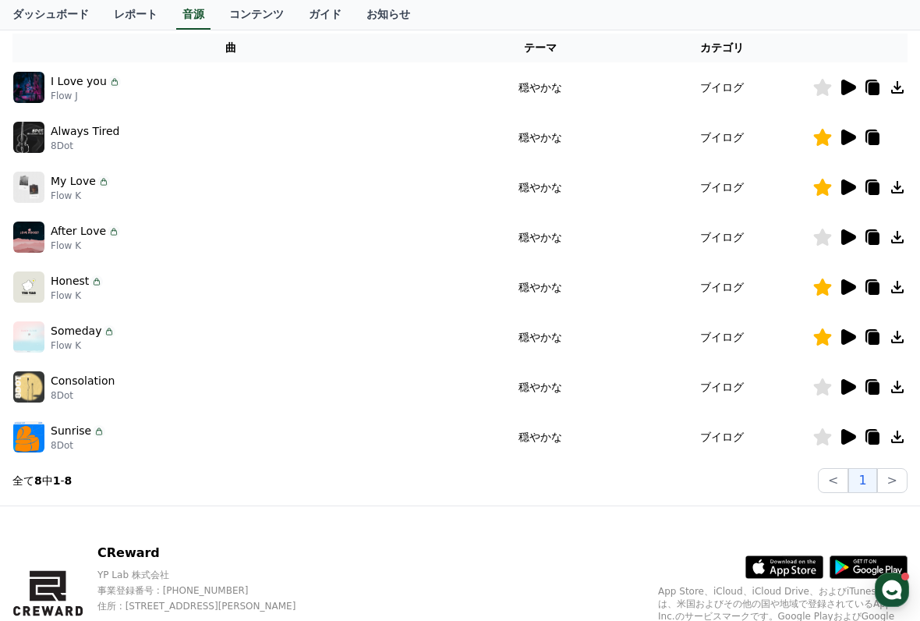
click at [828, 385] on icon at bounding box center [823, 386] width 18 height 17
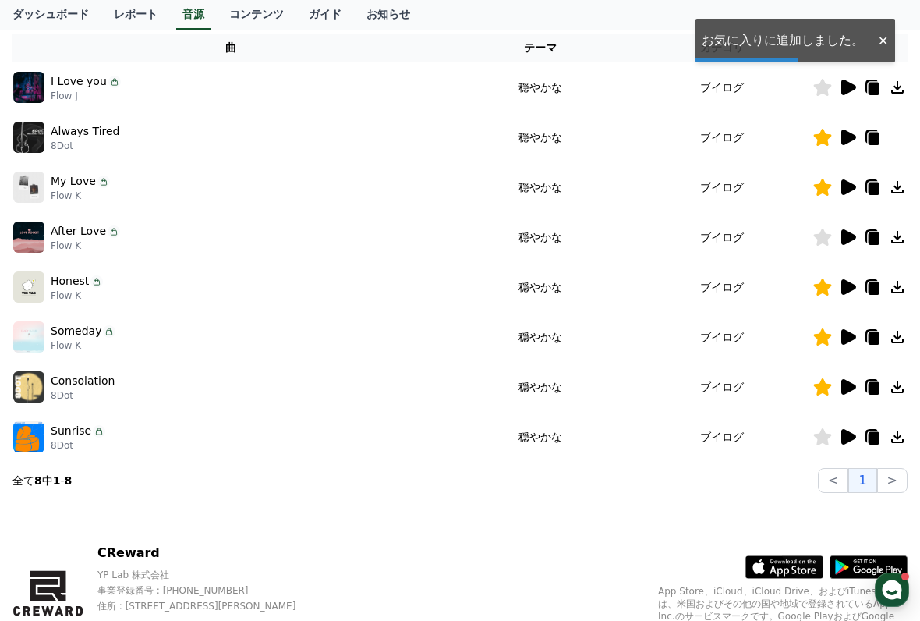
click at [846, 434] on icon at bounding box center [849, 437] width 15 height 16
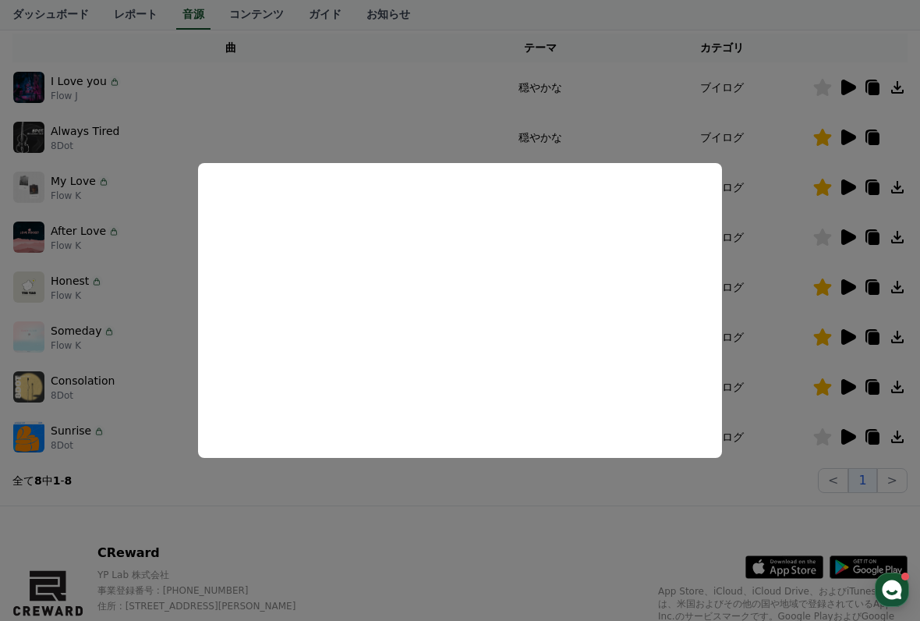
click at [778, 480] on button "close modal" at bounding box center [460, 310] width 920 height 621
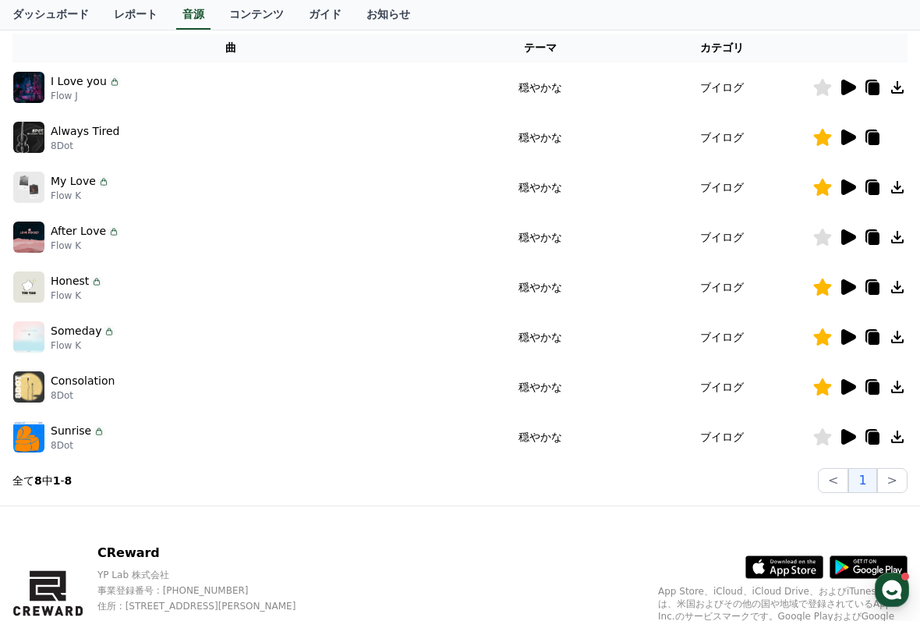
click at [825, 434] on icon at bounding box center [823, 436] width 18 height 17
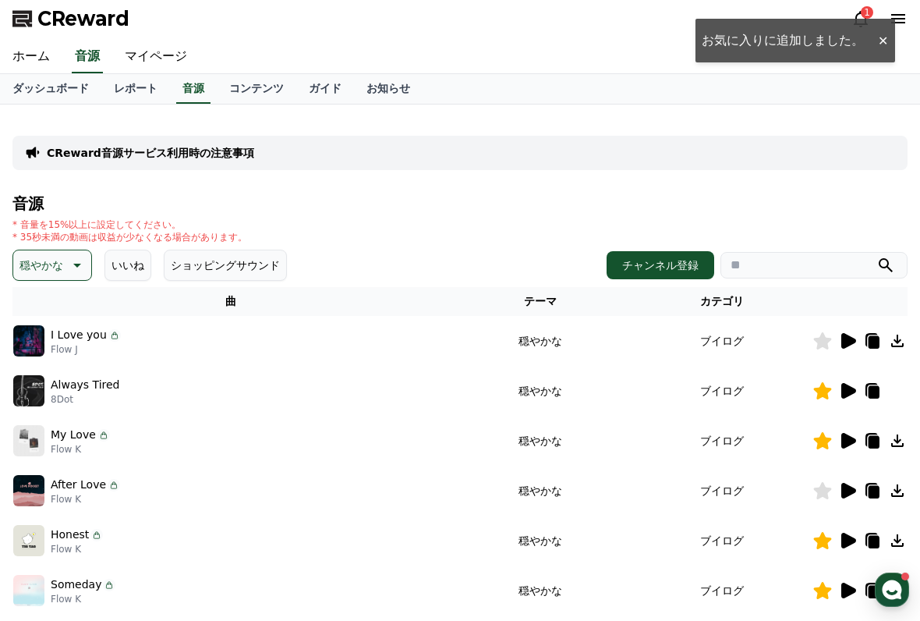
scroll to position [0, 0]
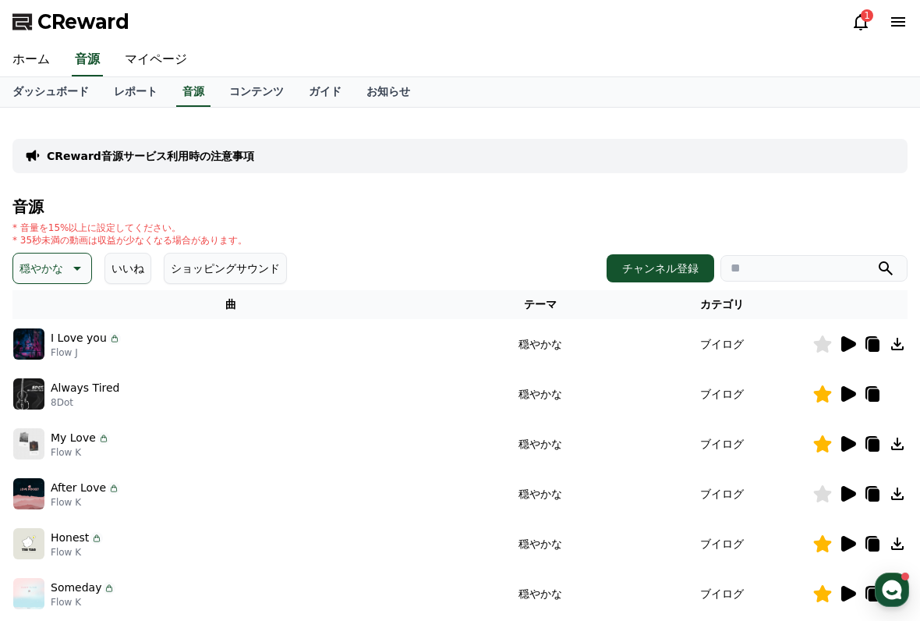
click at [131, 271] on button "いいね" at bounding box center [128, 268] width 47 height 31
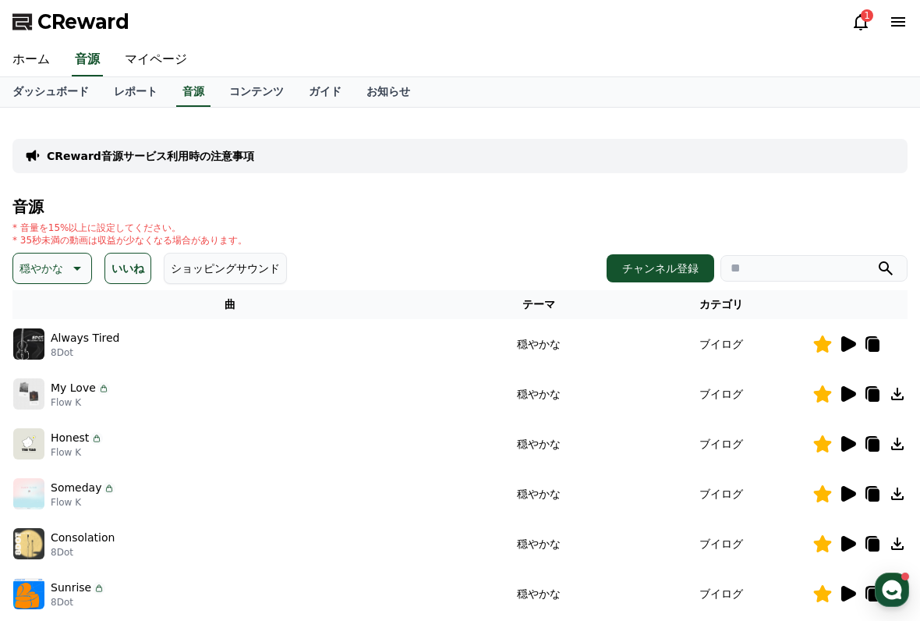
click at [70, 265] on icon at bounding box center [75, 268] width 19 height 19
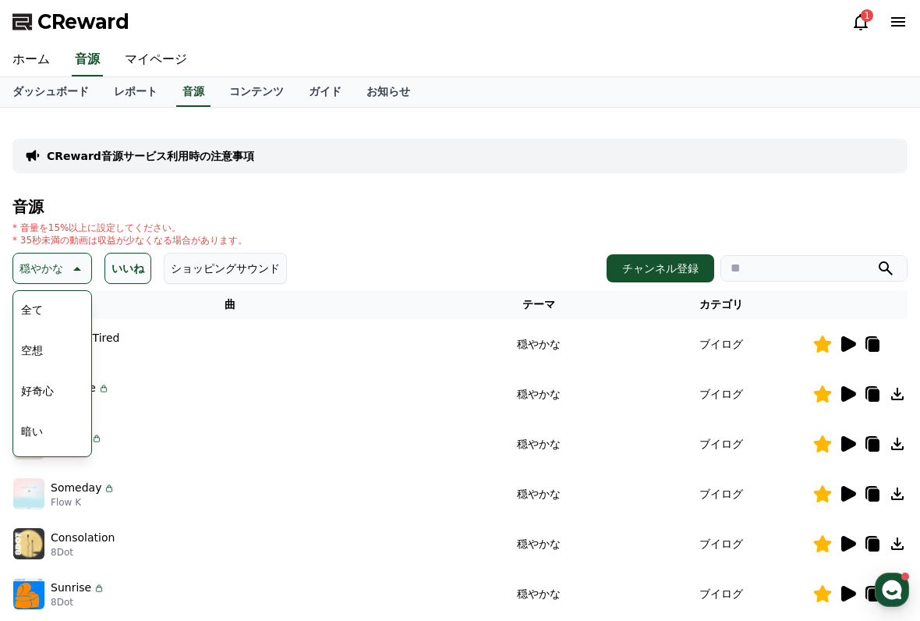
click at [41, 296] on button "全て" at bounding box center [32, 310] width 34 height 34
